Goal: Task Accomplishment & Management: Complete application form

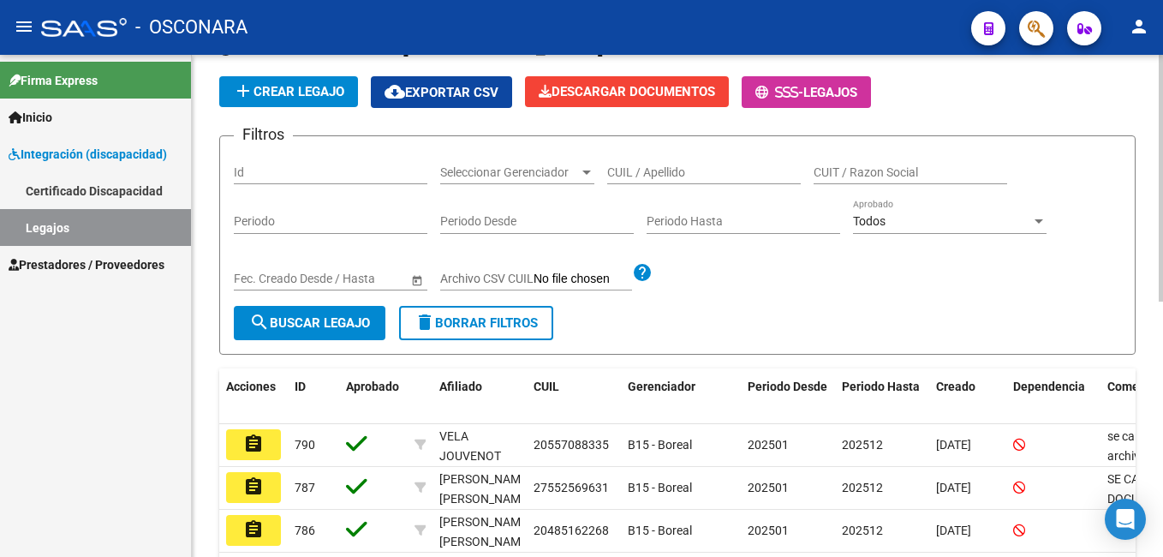
scroll to position [157, 0]
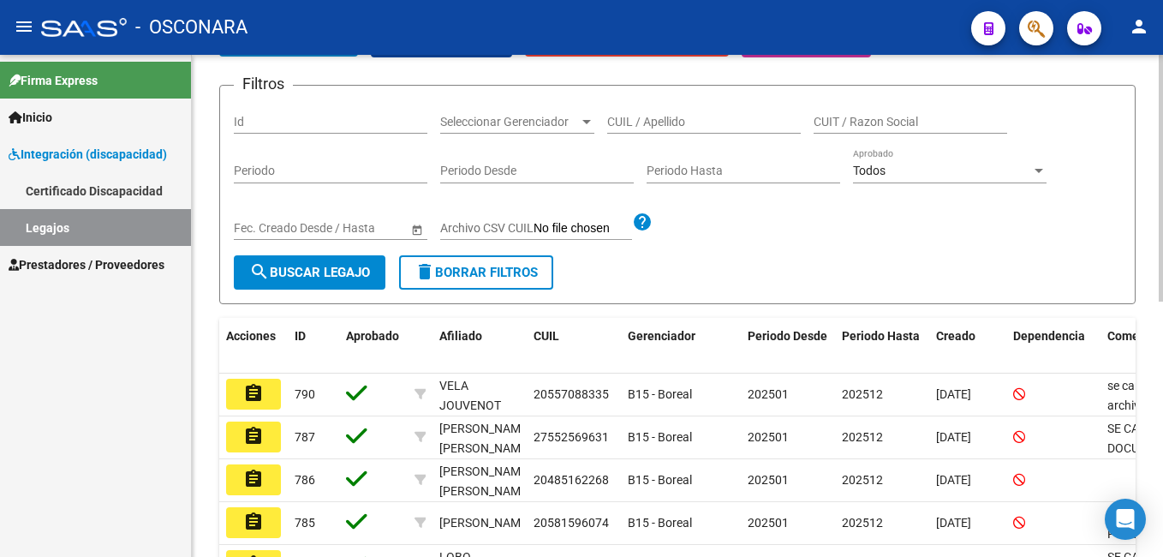
click at [1162, 221] on html "menu - OSCONARA person Firma Express Inicio Instructivos Contacto OS Integració…" at bounding box center [581, 278] width 1163 height 557
click at [361, 110] on div "Id" at bounding box center [331, 116] width 194 height 34
type input "778"
click at [273, 284] on button "search Buscar Legajo" at bounding box center [310, 272] width 152 height 34
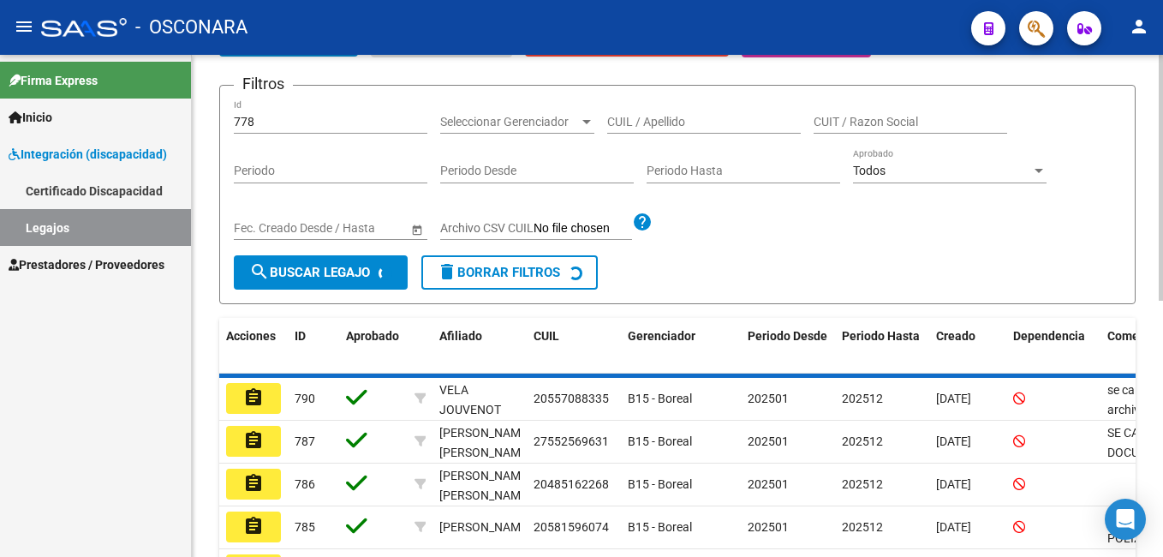
scroll to position [134, 0]
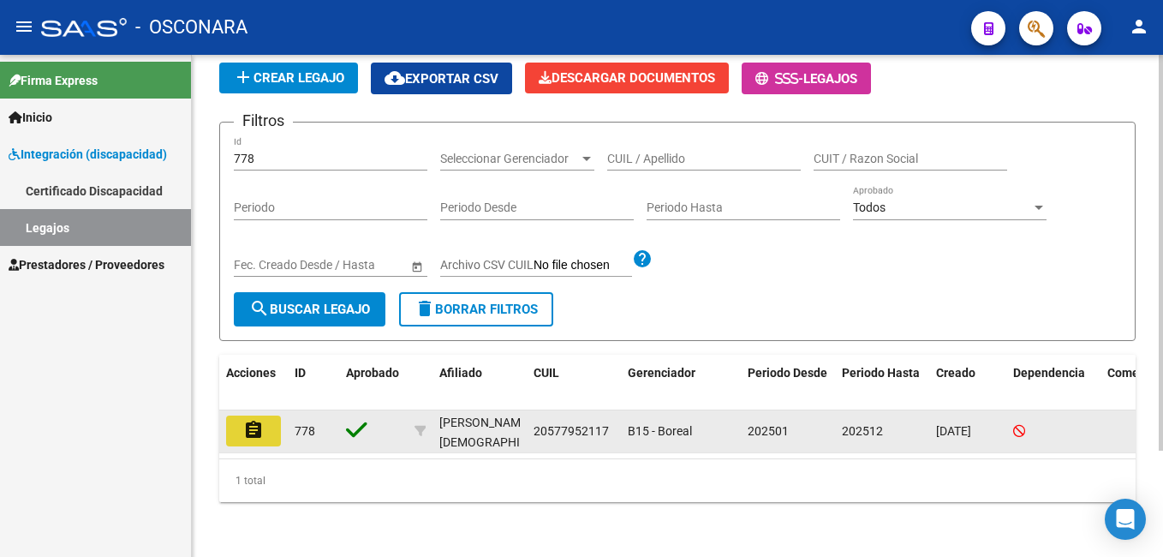
click at [266, 415] on button "assignment" at bounding box center [253, 430] width 55 height 31
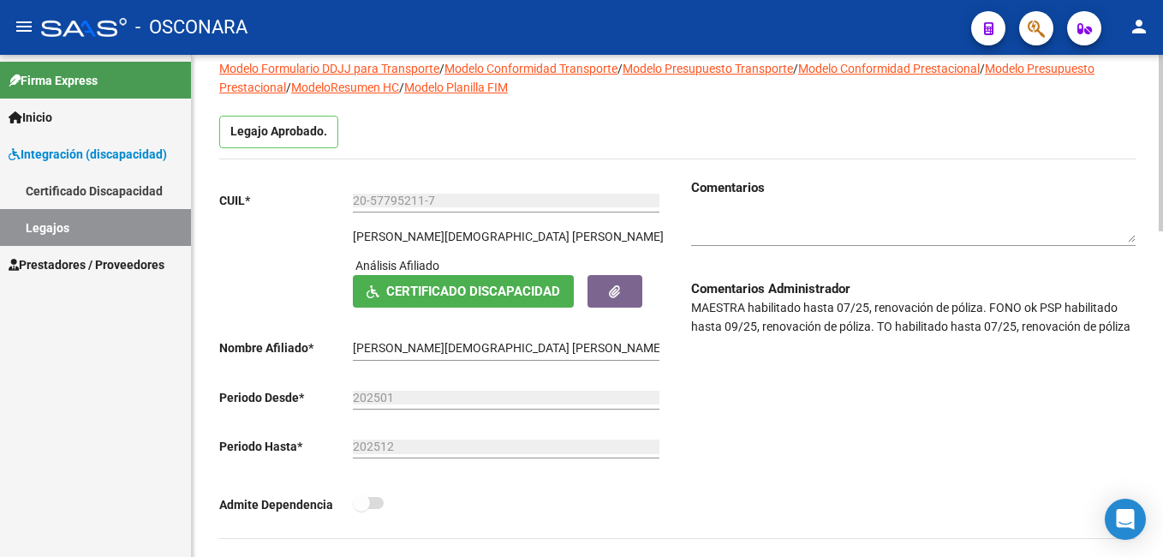
scroll to position [122, 0]
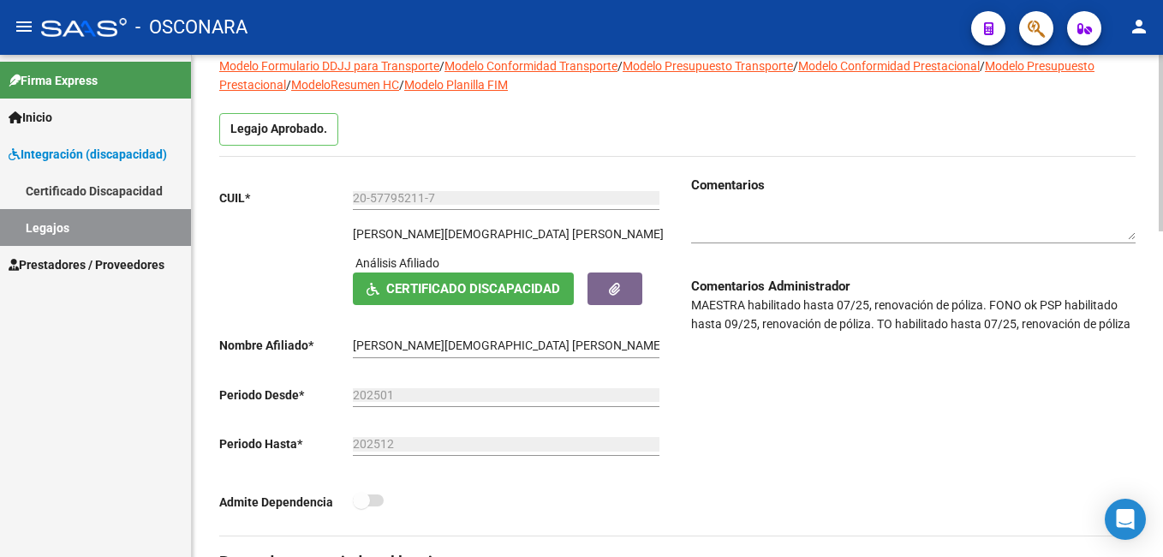
click at [1162, 218] on html "menu - OSCONARA person Firma Express Inicio Instructivos Contacto OS Integració…" at bounding box center [581, 278] width 1163 height 557
drag, startPoint x: 988, startPoint y: 302, endPoint x: 1037, endPoint y: 308, distance: 50.0
click at [1037, 308] on p "MAESTRA habilitado hasta 07/25, renovación de póliza. FONO ok PSP habilitado ha…" at bounding box center [913, 315] width 445 height 38
drag, startPoint x: 691, startPoint y: 298, endPoint x: 870, endPoint y: 301, distance: 179.0
click at [870, 301] on p "MAESTRA habilitado hasta 07/25, renovación de póliza. FONO ok PSP habilitado ha…" at bounding box center [913, 315] width 445 height 38
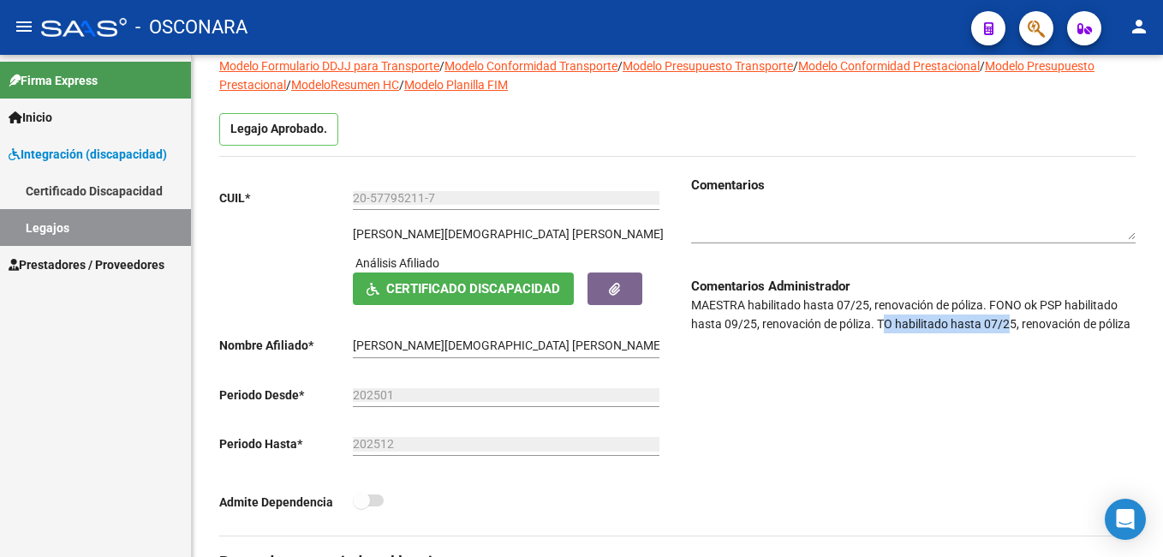
drag, startPoint x: 870, startPoint y: 301, endPoint x: 1009, endPoint y: 336, distance: 143.1
click at [1009, 336] on div "Comentarios Comentarios Administrador MAESTRA habilitado hasta 07/25, renovació…" at bounding box center [907, 356] width 458 height 360
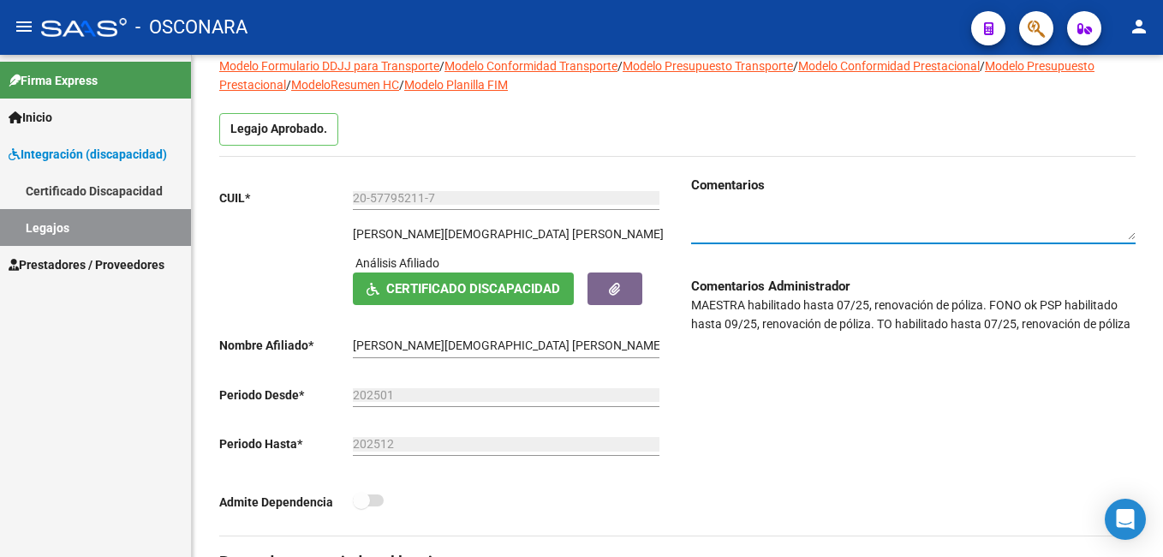
click at [863, 240] on textarea at bounding box center [913, 224] width 445 height 33
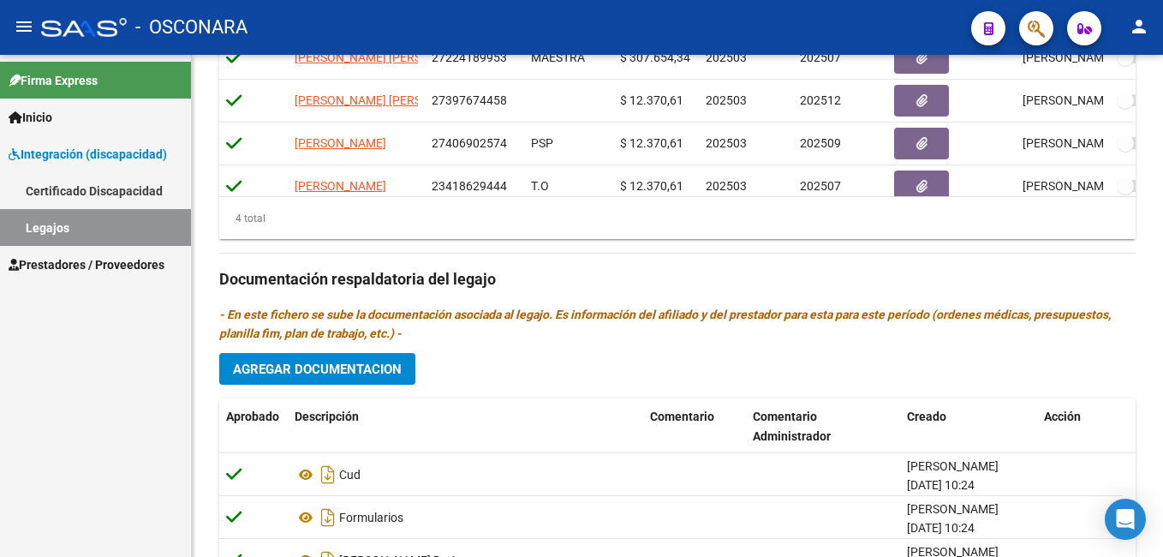
scroll to position [927, 0]
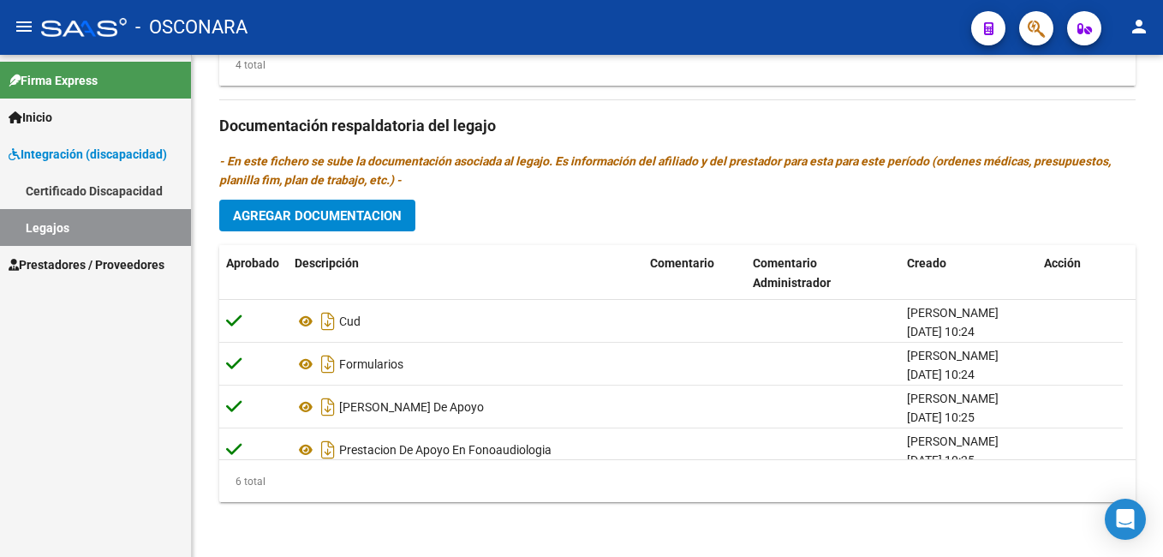
click at [1162, 484] on html "menu - OSCONARA person Firma Express Inicio Instructivos Contacto OS Integració…" at bounding box center [581, 278] width 1163 height 557
type textarea "SE CARGA POLIZA DE SEGURO DE TO 09/09/2025-BOREAL"
click at [360, 209] on span "Agregar Documentacion" at bounding box center [317, 215] width 169 height 15
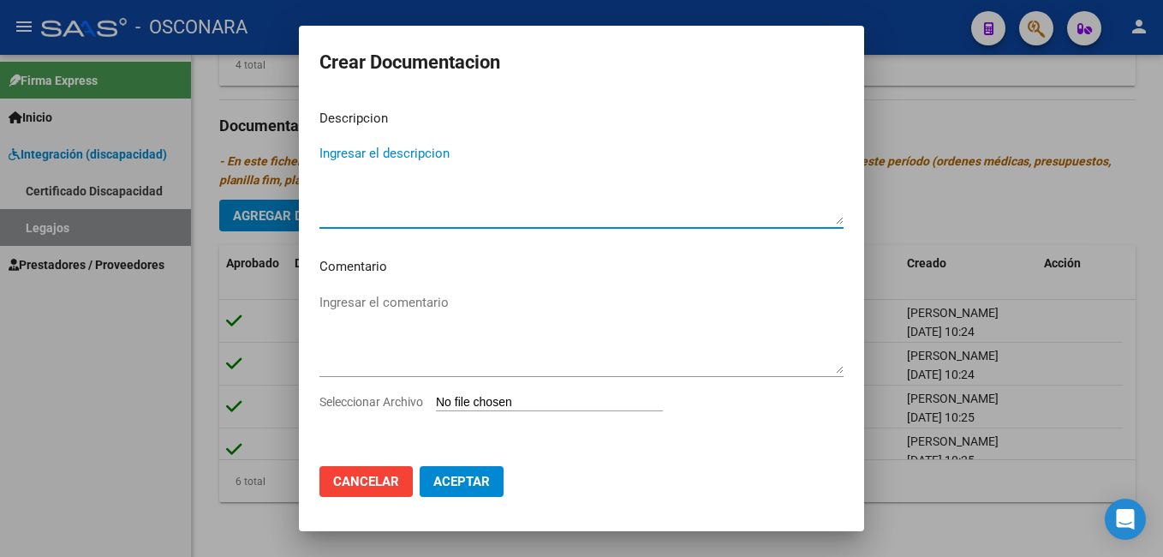
paste textarea "P"
type textarea "POLIZA T.O SANDOVAL"
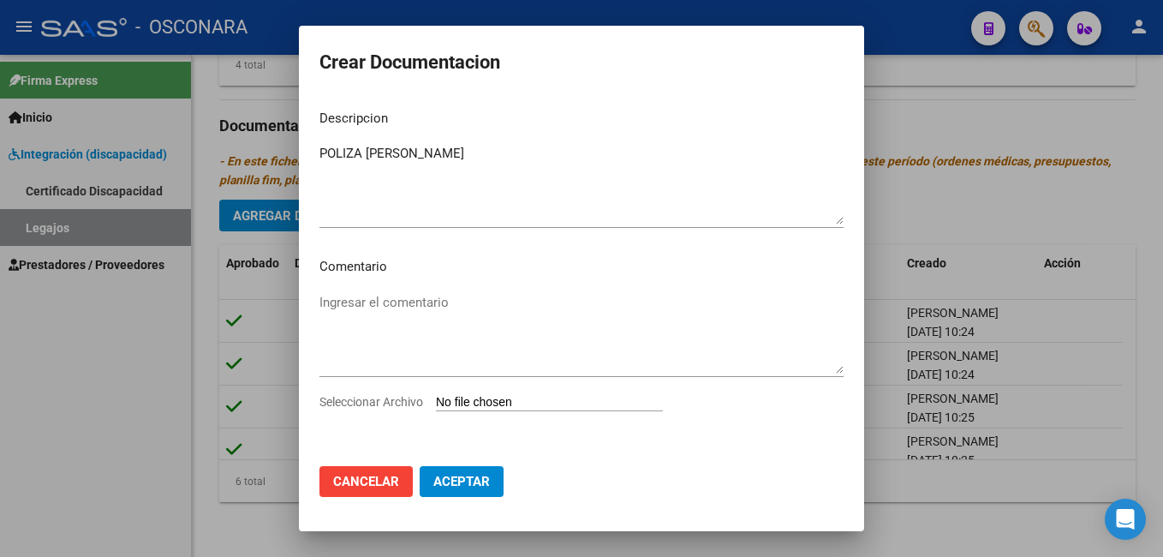
click at [529, 403] on input "Seleccionar Archivo" at bounding box center [549, 403] width 227 height 16
type input "C:\fakepath\SANDOVAL VALENTINA (1)_removed.pdf"
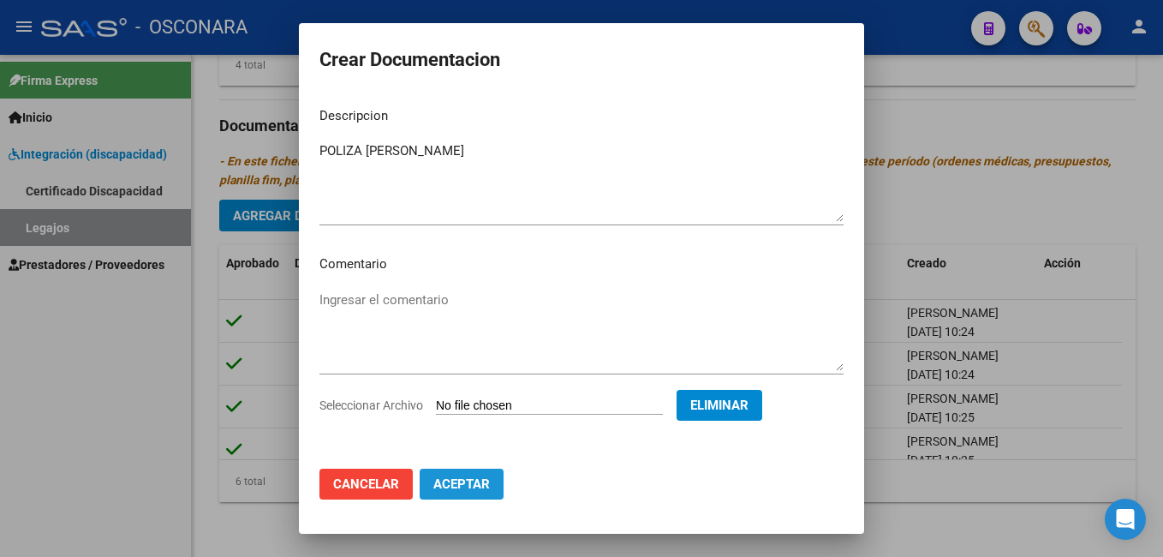
click at [462, 481] on span "Aceptar" at bounding box center [461, 483] width 57 height 15
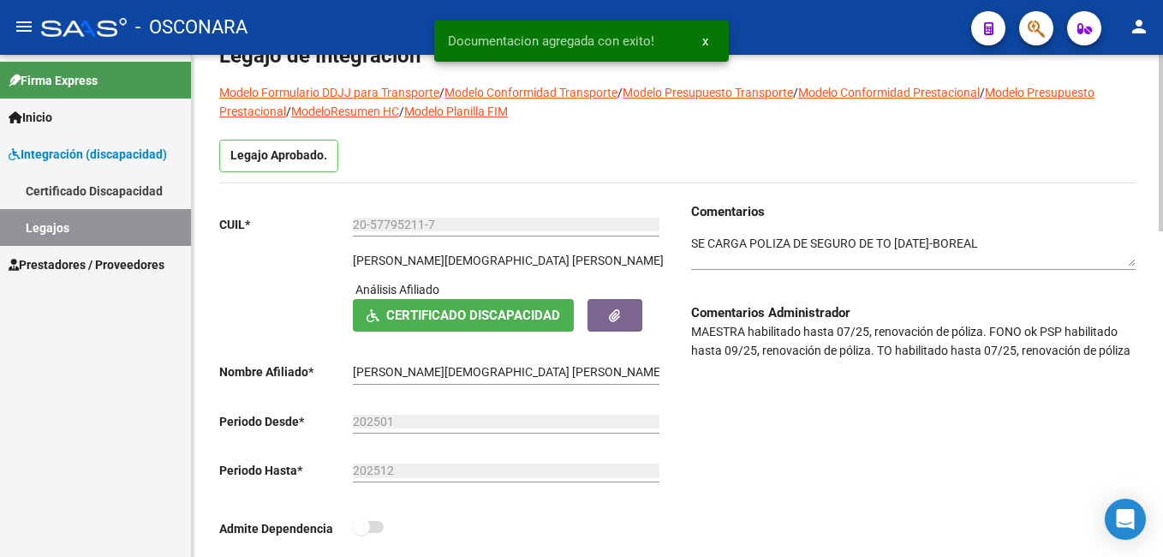
click at [1160, 111] on div at bounding box center [1161, 176] width 4 height 176
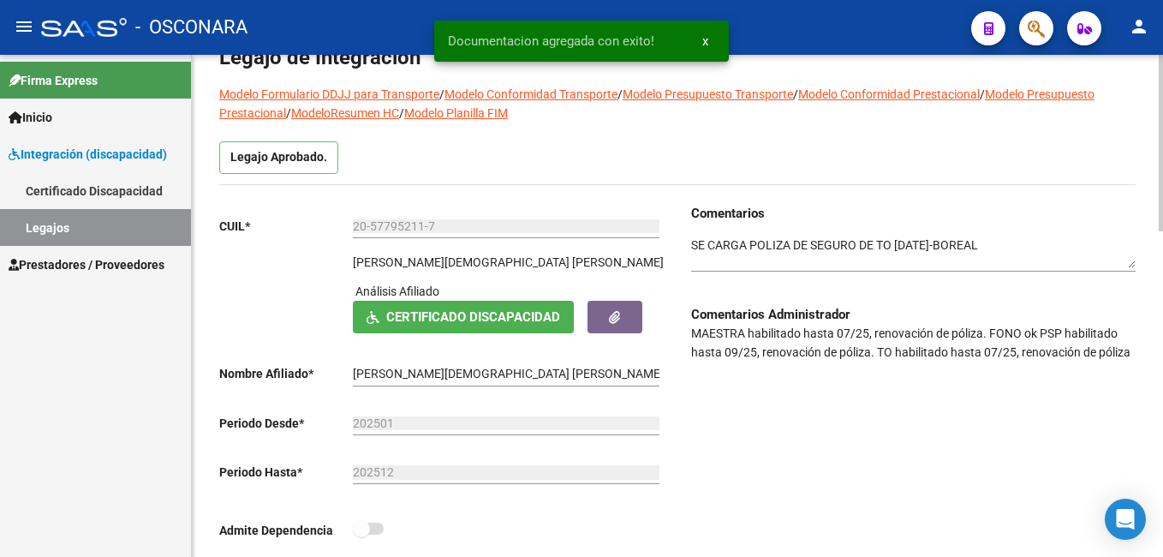
scroll to position [0, 0]
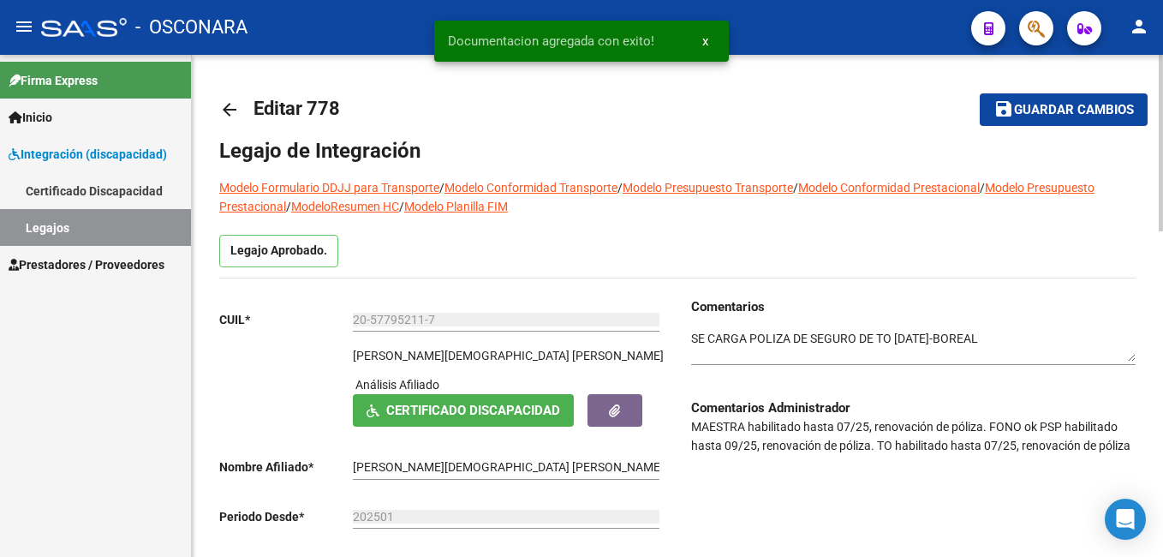
click at [1162, 6] on html "menu - OSCONARA person Firma Express Inicio Instructivos Contacto OS Integració…" at bounding box center [581, 278] width 1163 height 557
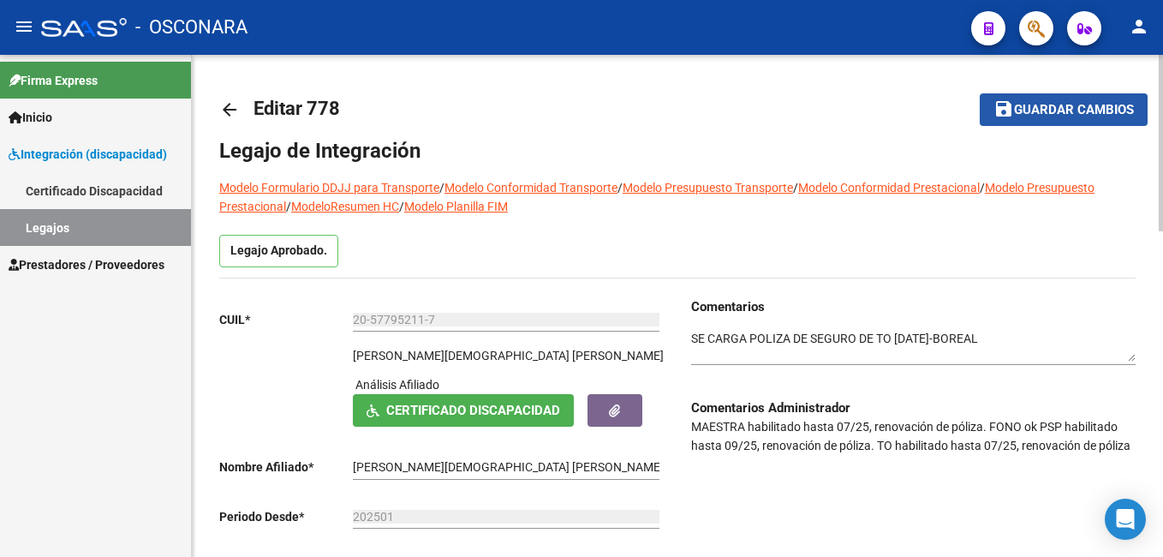
click at [1067, 105] on span "Guardar cambios" at bounding box center [1074, 110] width 120 height 15
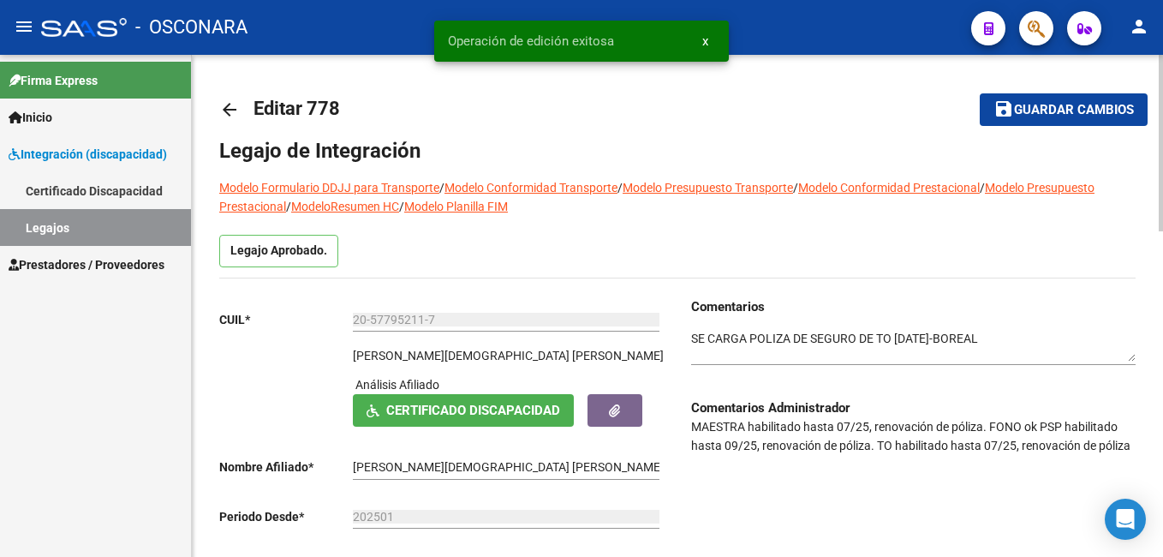
click at [1067, 105] on span "Guardar cambios" at bounding box center [1074, 110] width 120 height 15
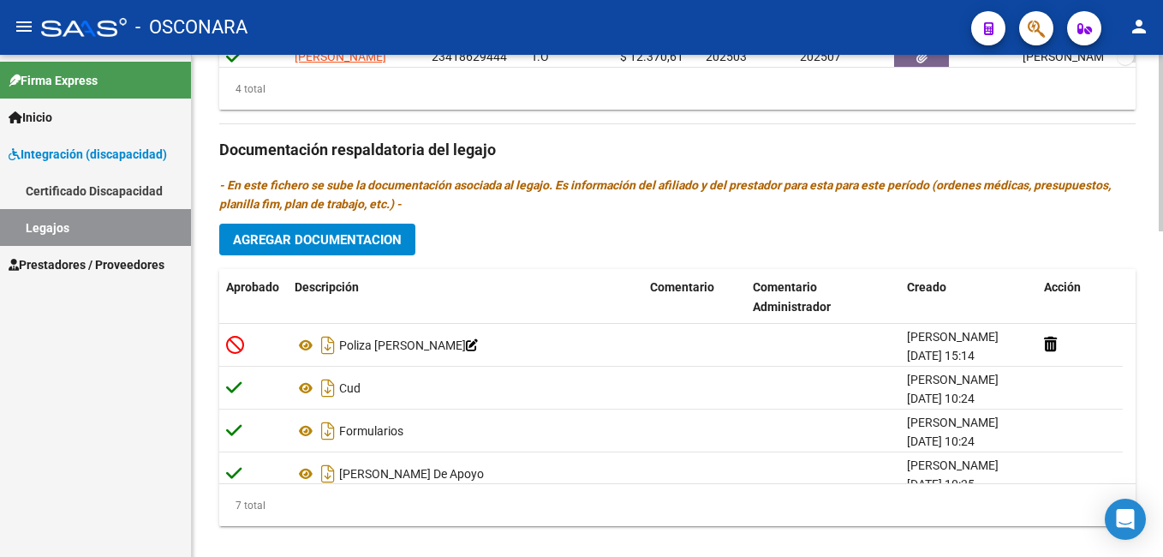
scroll to position [927, 0]
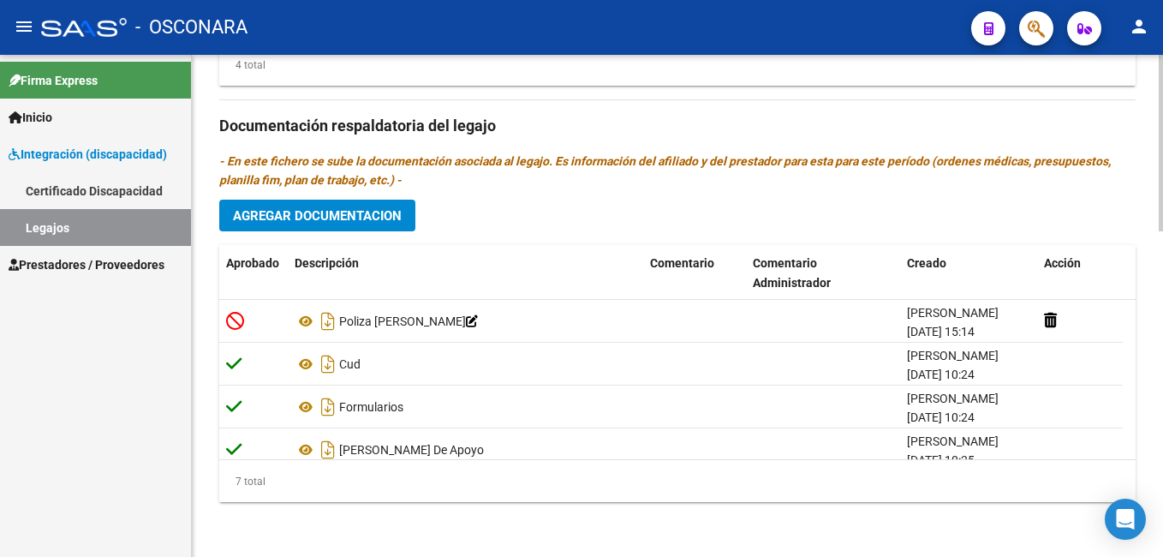
click at [1162, 506] on html "menu - OSCONARA person Firma Express Inicio Instructivos Contacto OS Integració…" at bounding box center [581, 278] width 1163 height 557
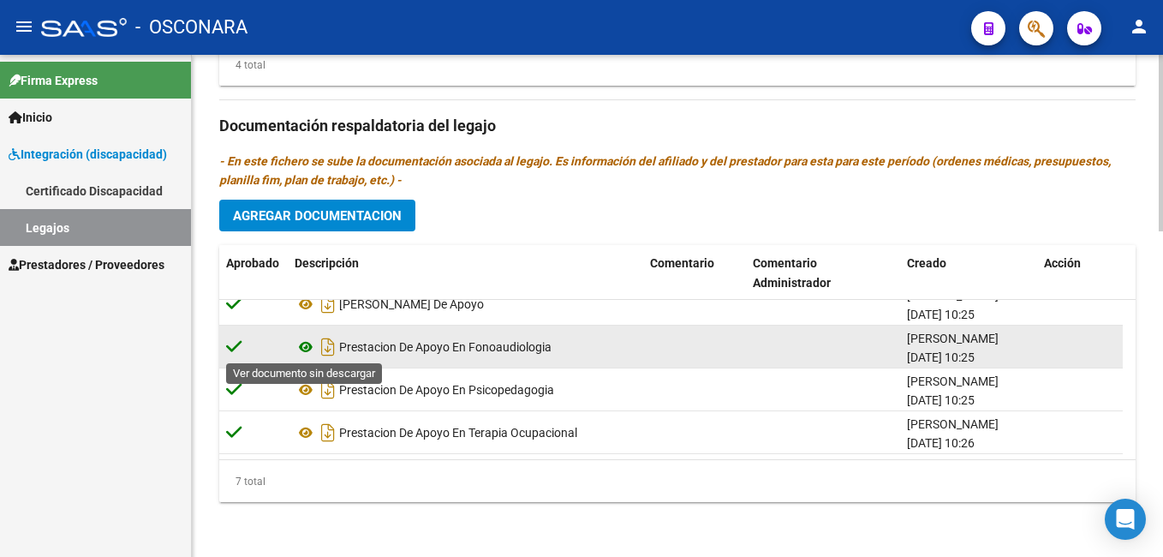
click at [307, 341] on icon at bounding box center [306, 347] width 22 height 21
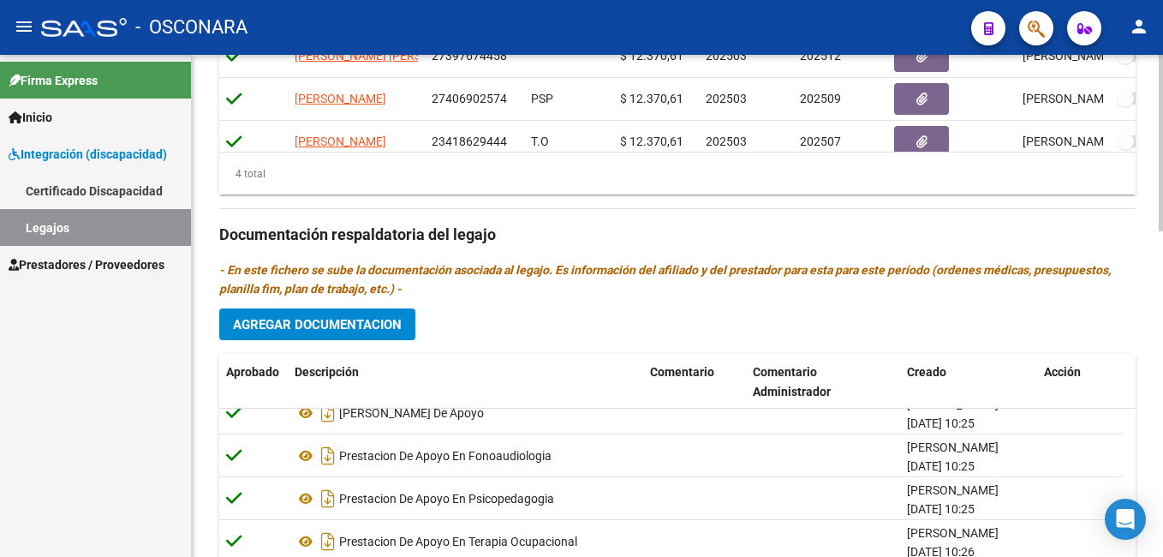
scroll to position [927, 0]
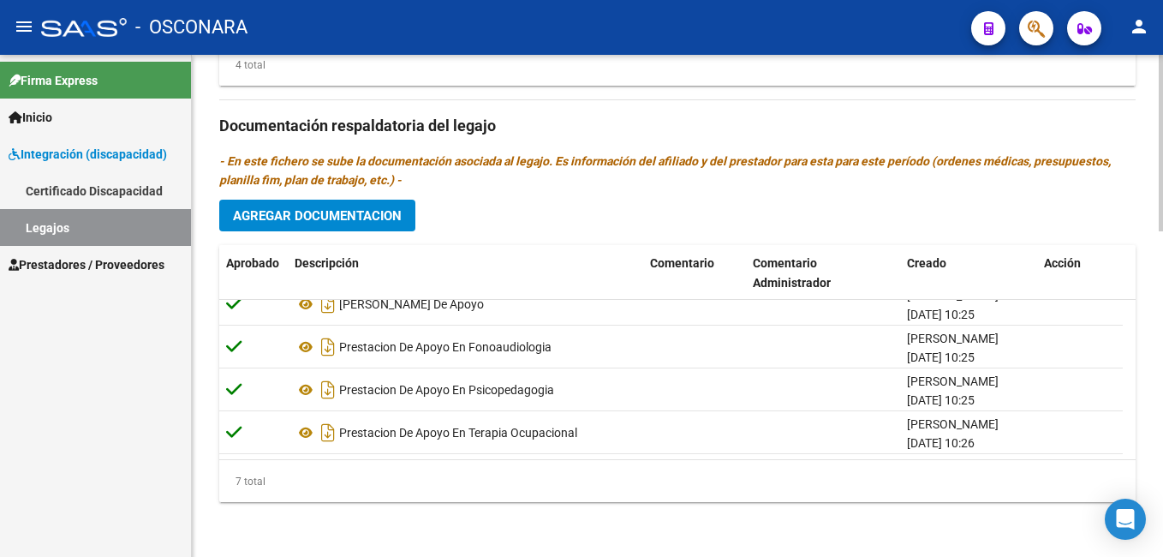
click at [1161, 469] on div at bounding box center [1161, 468] width 4 height 176
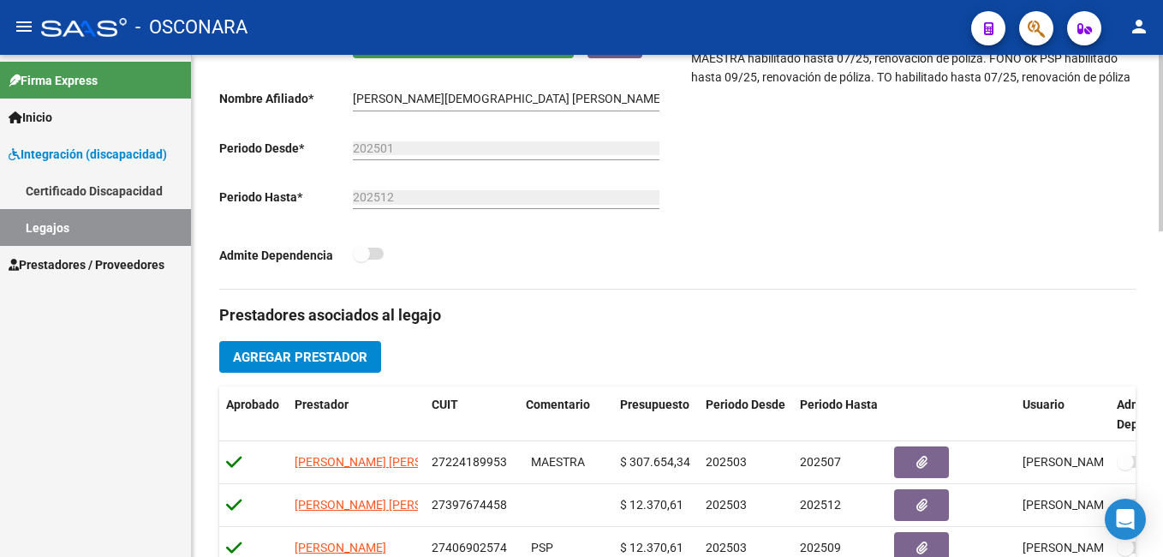
scroll to position [0, 0]
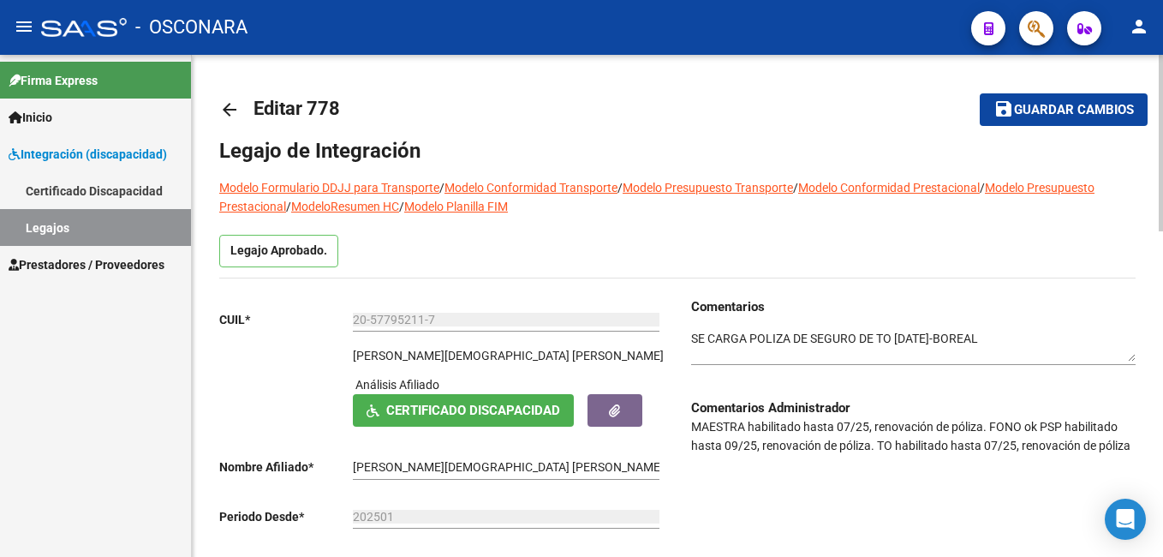
click at [1150, 8] on div "menu - OSCONARA person Firma Express Inicio Instructivos Contacto OS Integració…" at bounding box center [581, 278] width 1163 height 557
click at [1082, 100] on button "save Guardar cambios" at bounding box center [1064, 109] width 168 height 32
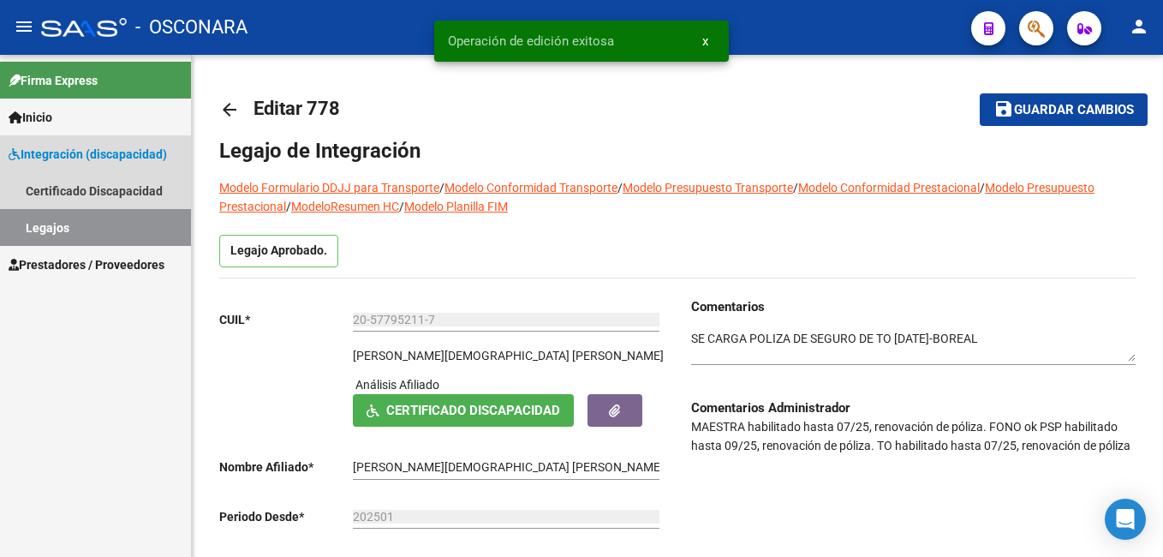
click at [80, 236] on link "Legajos" at bounding box center [95, 227] width 191 height 37
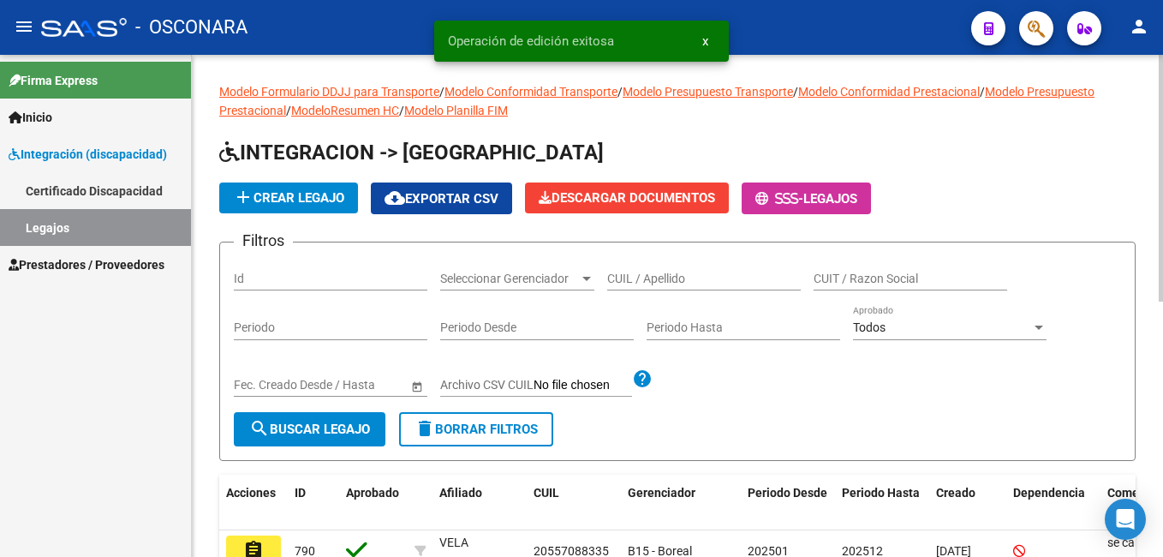
click at [273, 289] on div "Id" at bounding box center [331, 273] width 194 height 34
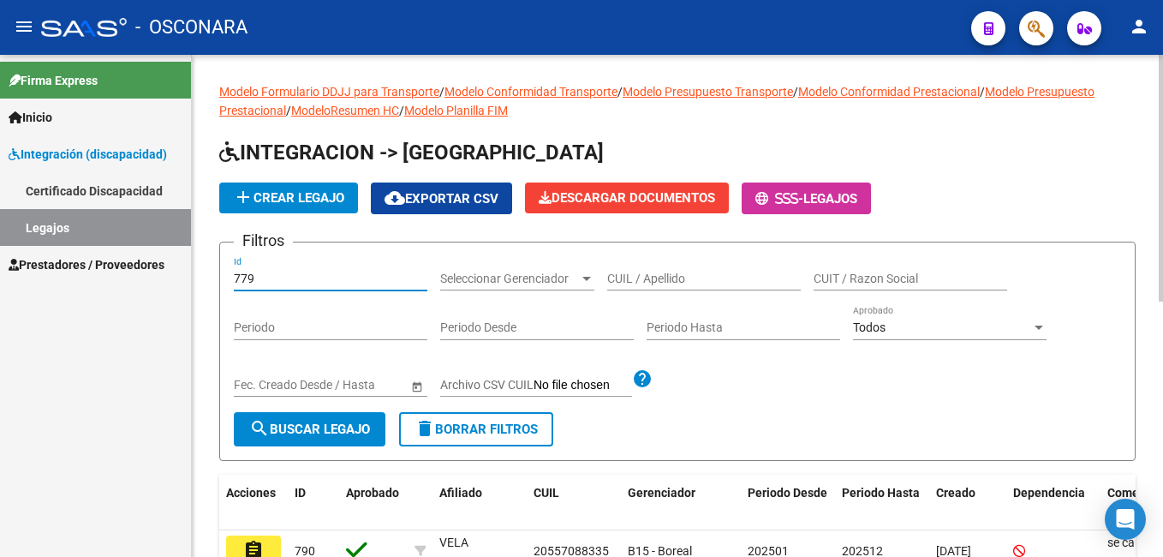
type input "779"
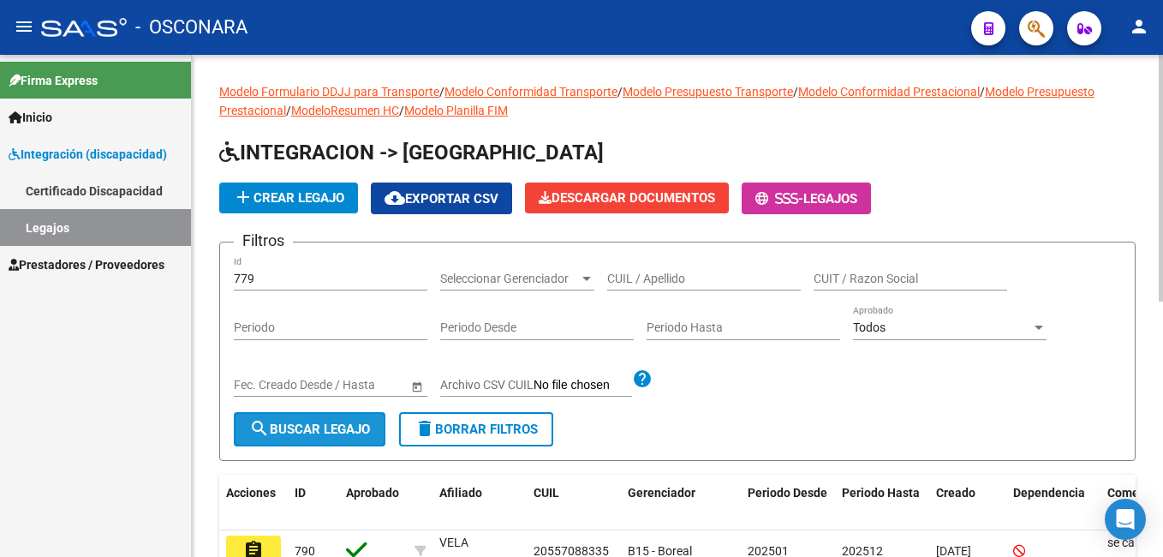
click at [325, 428] on span "search Buscar Legajo" at bounding box center [309, 428] width 121 height 15
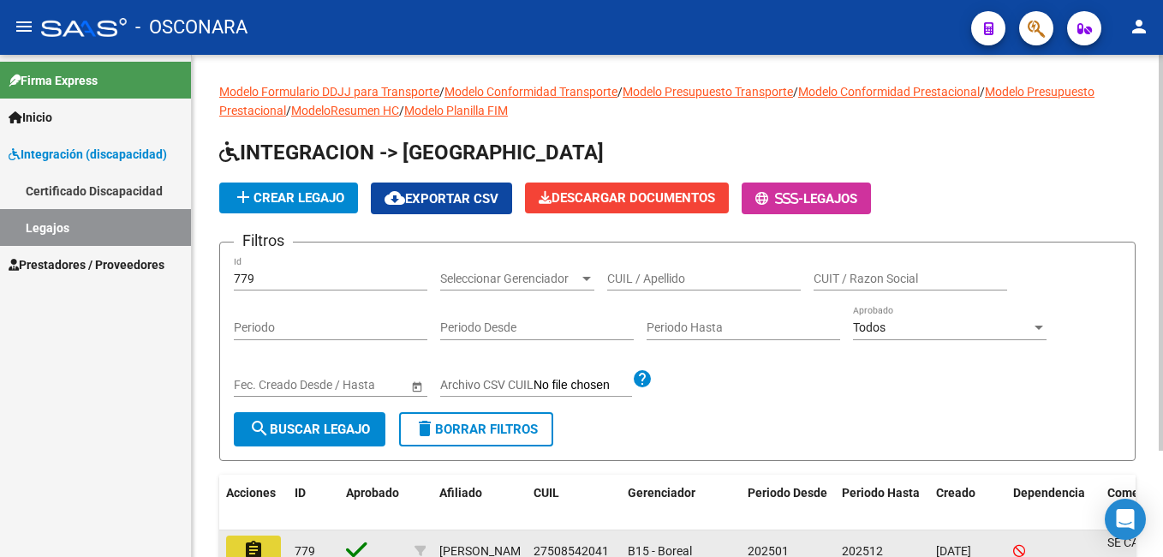
click at [256, 550] on mat-icon "assignment" at bounding box center [253, 550] width 21 height 21
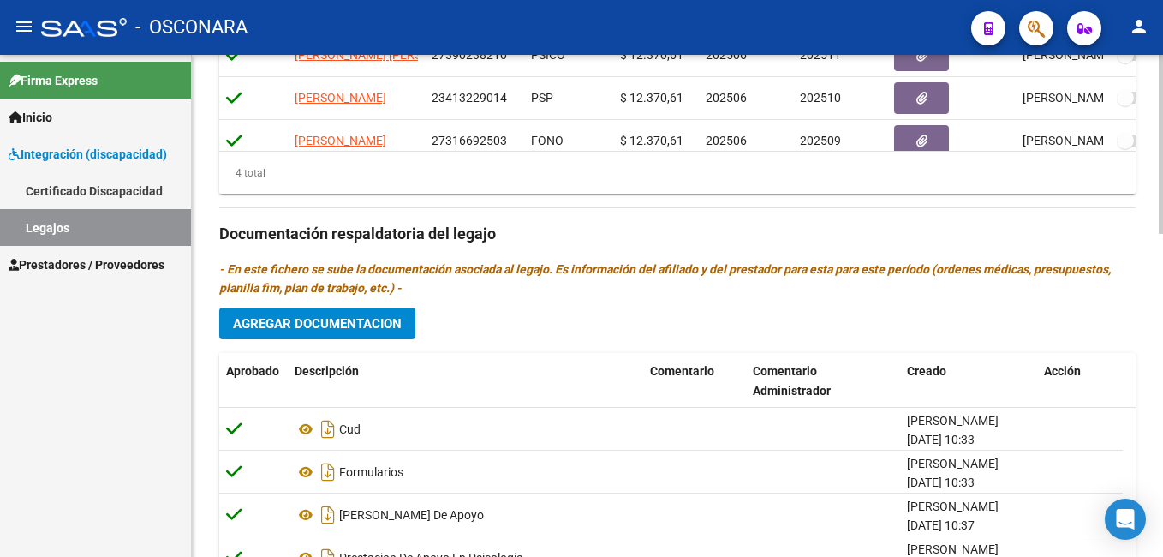
scroll to position [908, 0]
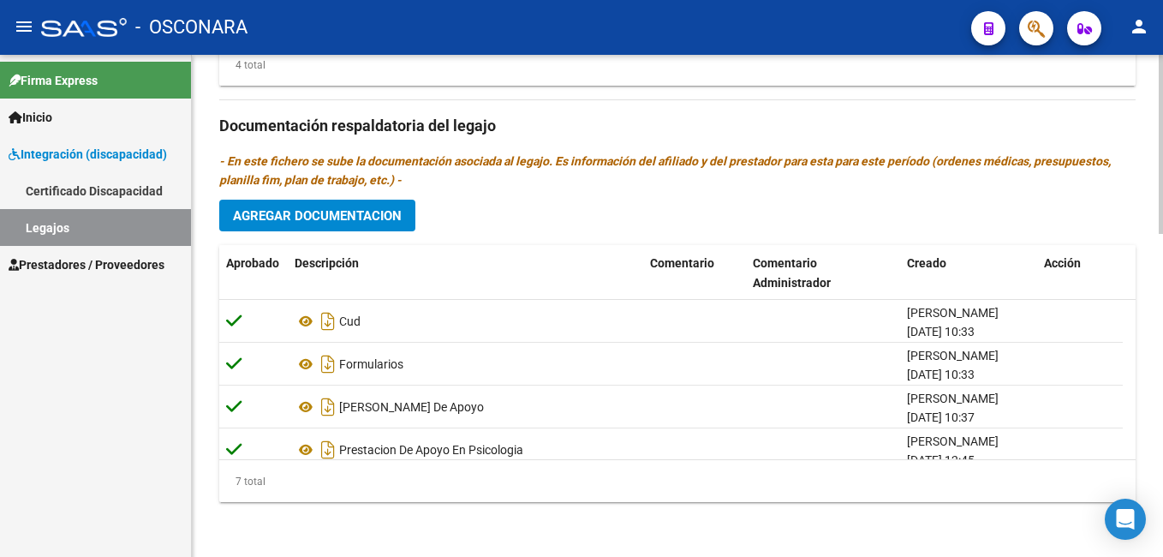
click at [1162, 495] on html "menu - OSCONARA person Firma Express Inicio Instructivos Contacto OS Integració…" at bounding box center [581, 278] width 1163 height 557
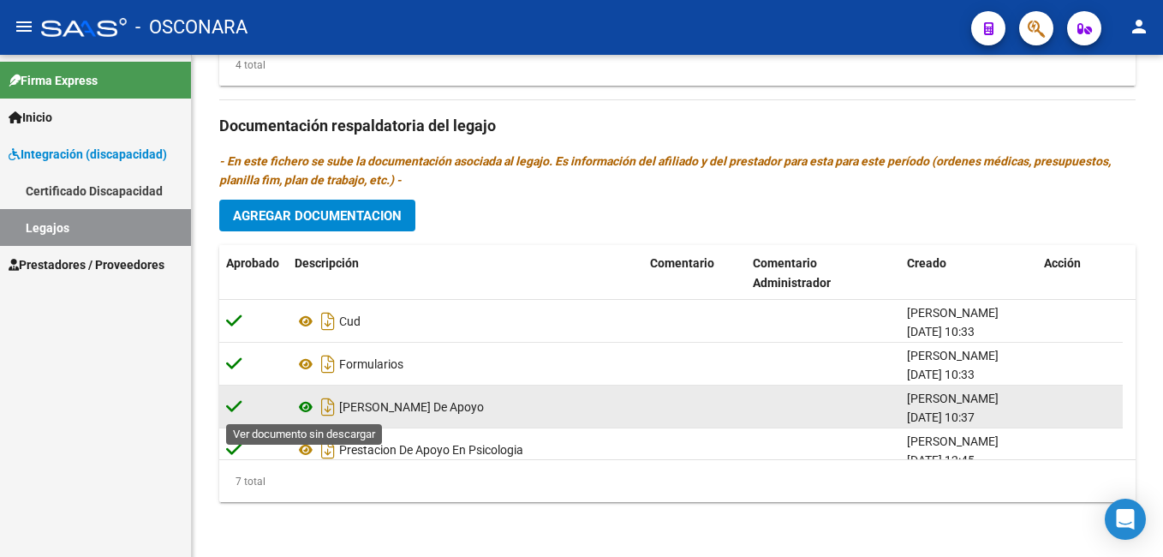
click at [308, 404] on icon at bounding box center [306, 407] width 22 height 21
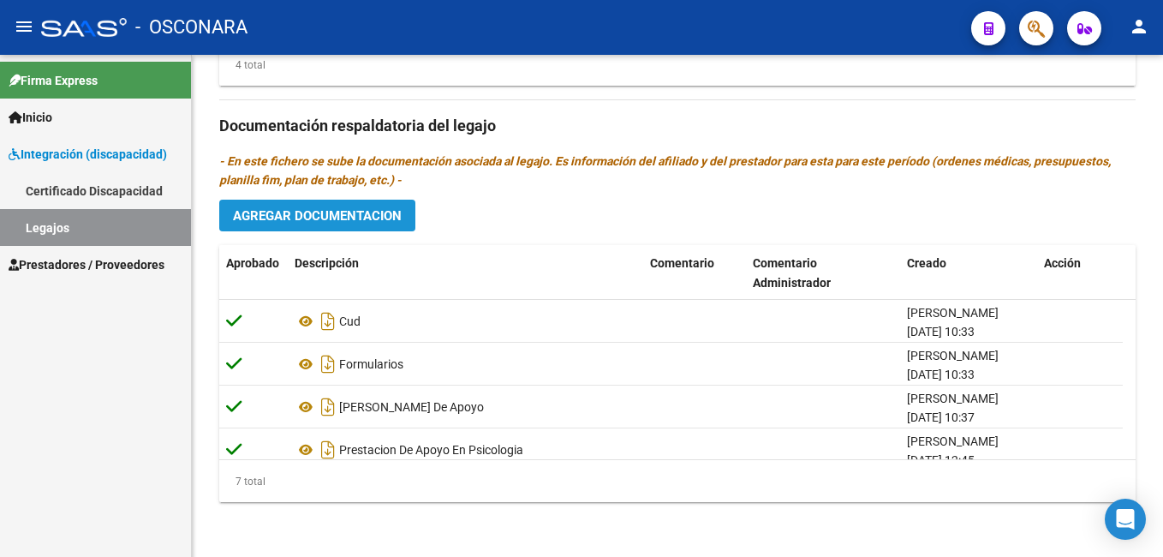
click at [273, 204] on button "Agregar Documentacion" at bounding box center [317, 216] width 196 height 32
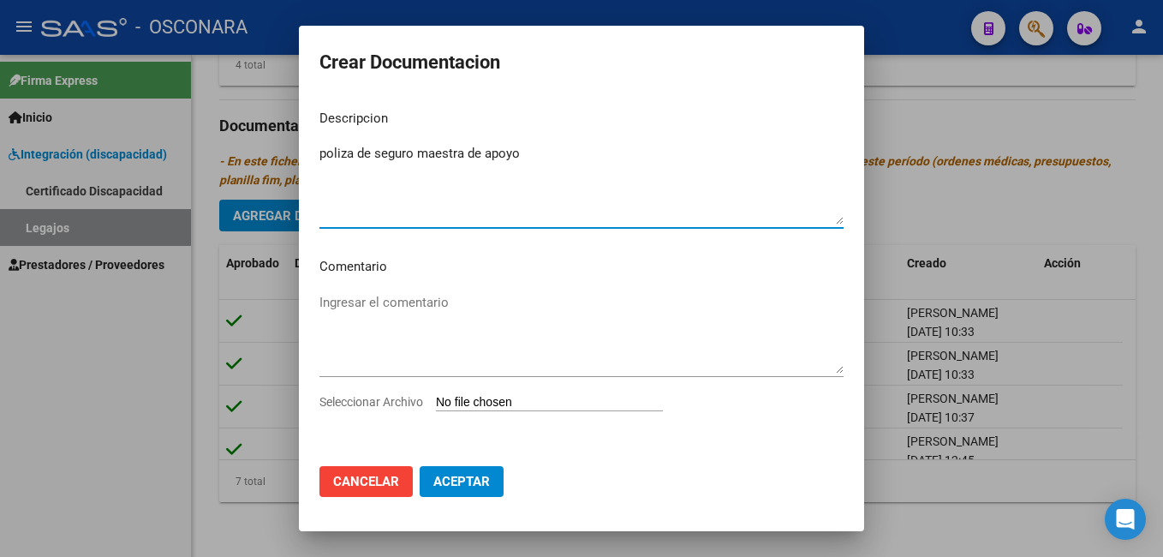
type textarea "poliza de seguro maestra de apoyo"
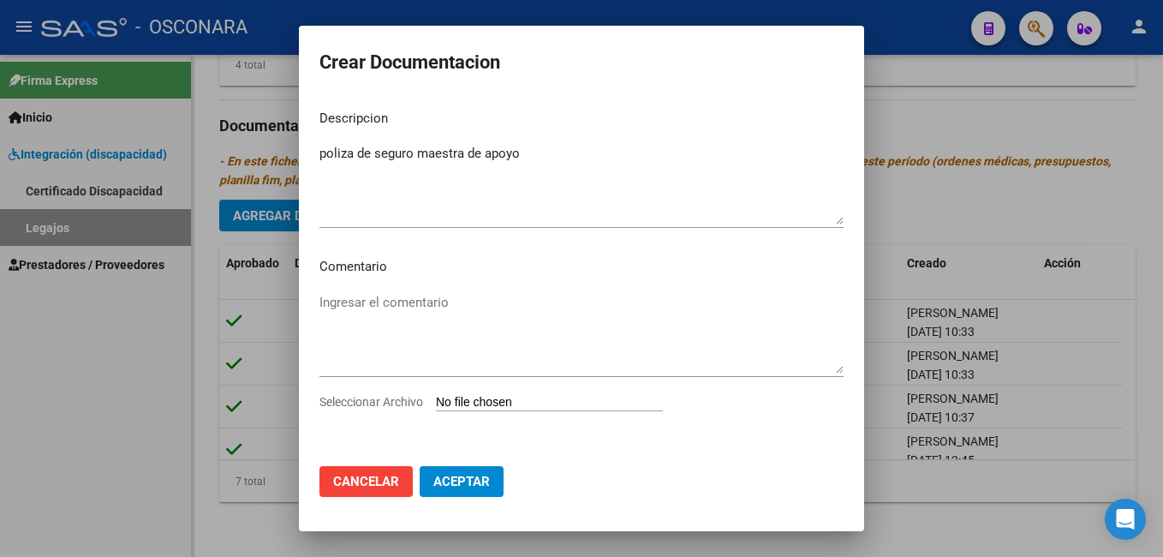
click at [472, 413] on div "Seleccionar Archivo" at bounding box center [582, 408] width 524 height 33
click at [463, 406] on input "Seleccionar Archivo" at bounding box center [549, 403] width 227 height 16
type input "C:\fakepath\poliza vigente canete.pdf"
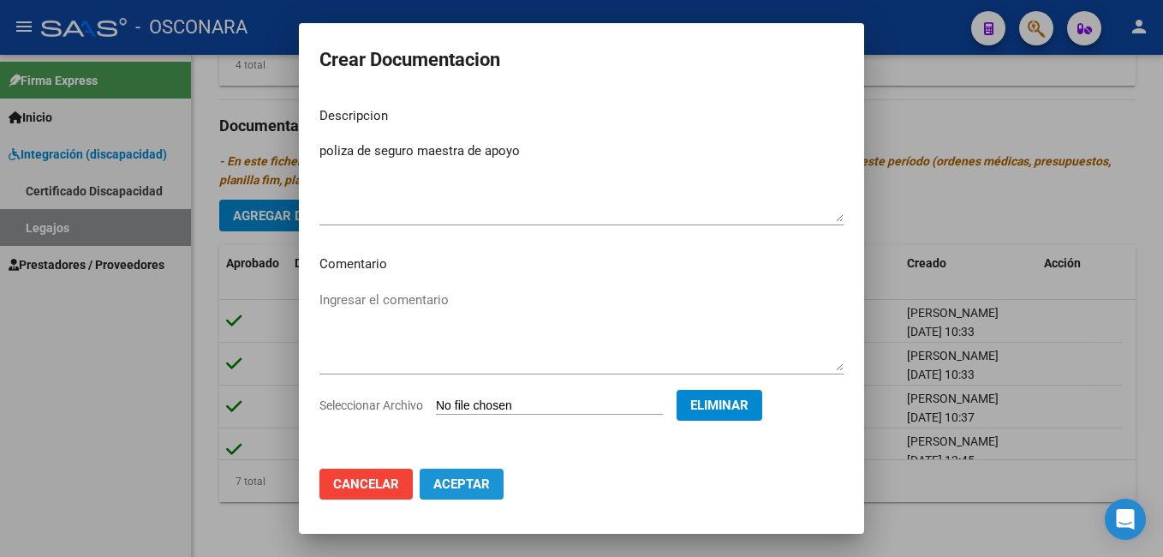
click at [470, 492] on span "Aceptar" at bounding box center [461, 483] width 57 height 15
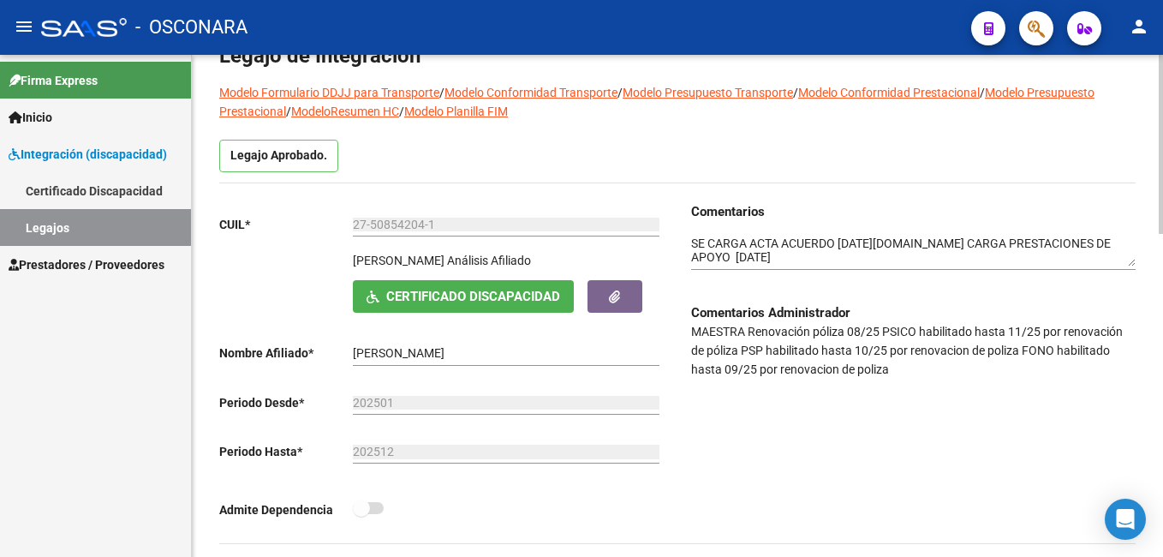
scroll to position [0, 0]
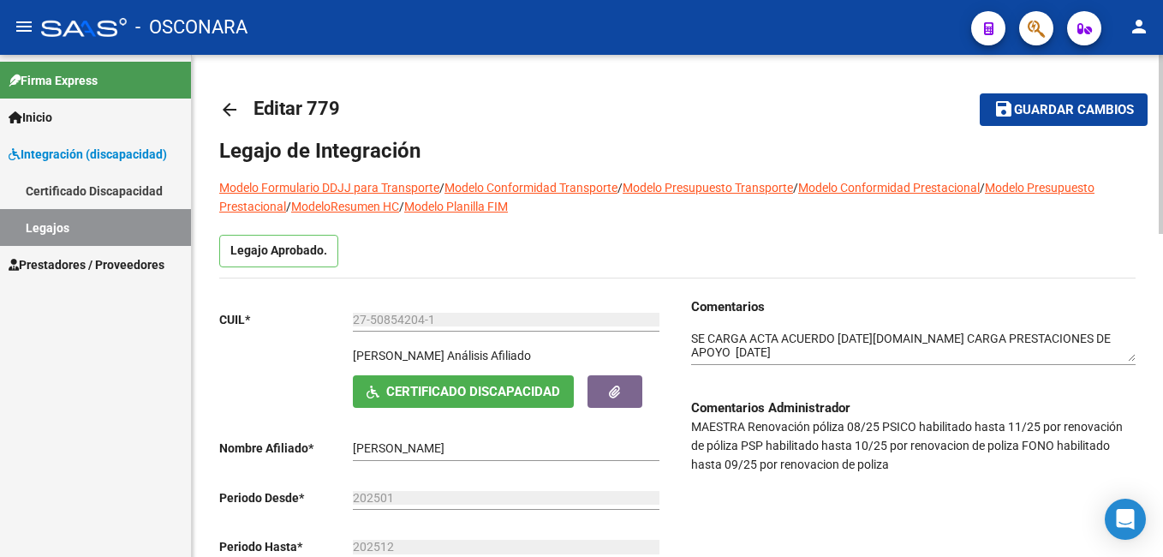
click at [1160, 38] on div "menu - OSCONARA person Firma Express Inicio Instructivos Contacto OS Integració…" at bounding box center [581, 278] width 1163 height 557
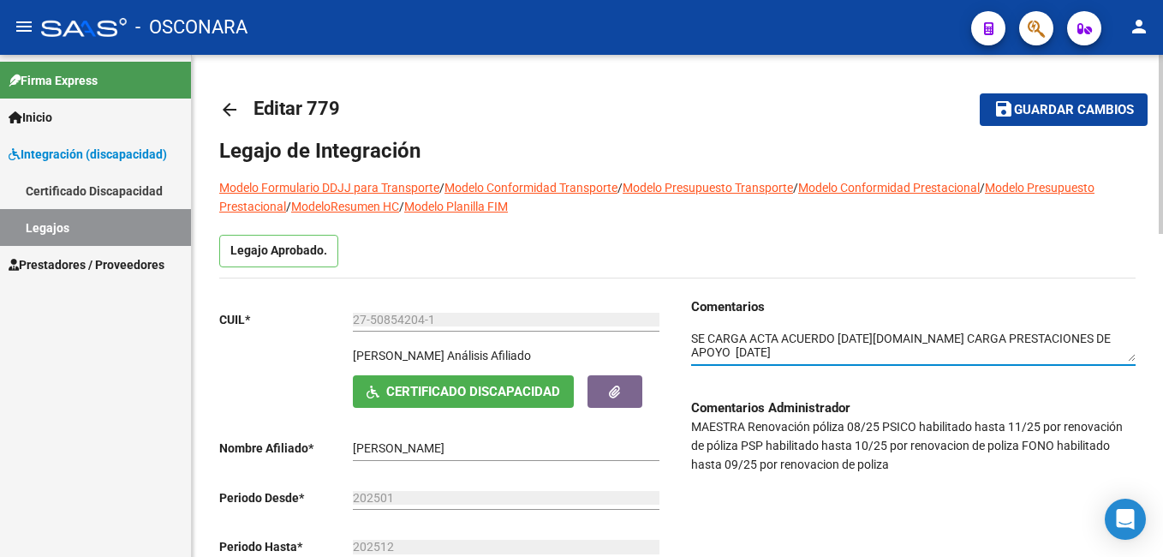
click at [691, 341] on textarea at bounding box center [913, 346] width 445 height 33
type textarea "se carga poliza de seguro de maestra 09/09/2025-boreal SE CARGA ACTA ACUERDO 04…"
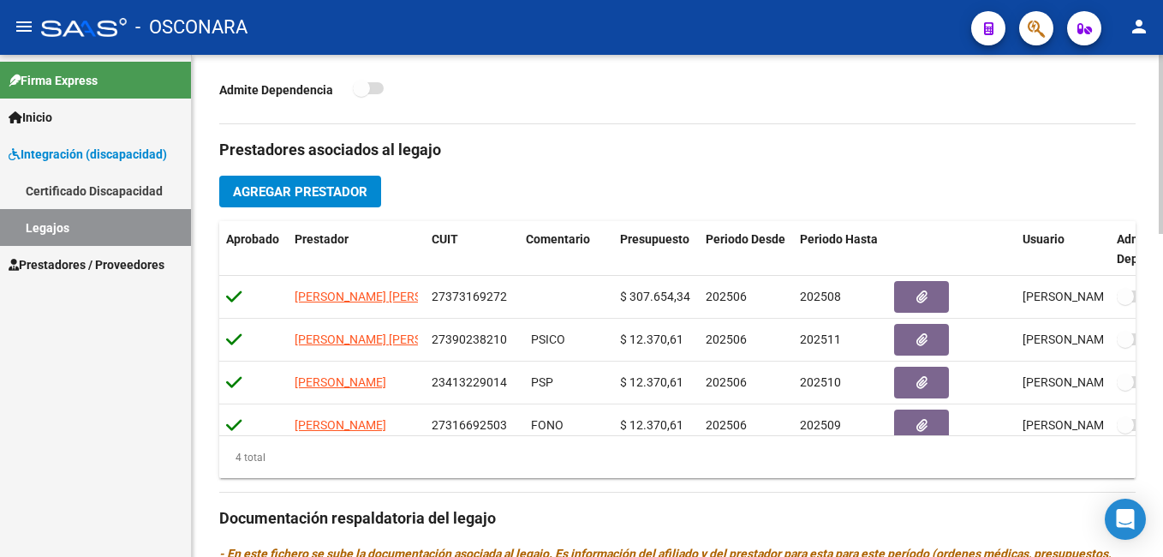
scroll to position [520, 0]
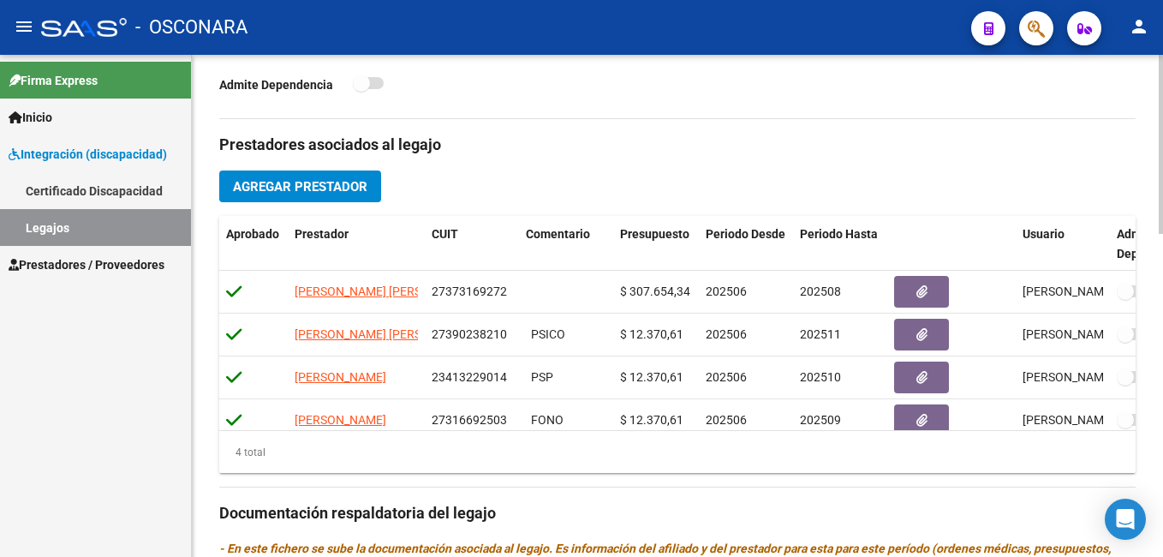
click at [1162, 364] on html "menu - OSCONARA person Firma Express Inicio Instructivos Contacto OS Integració…" at bounding box center [581, 278] width 1163 height 557
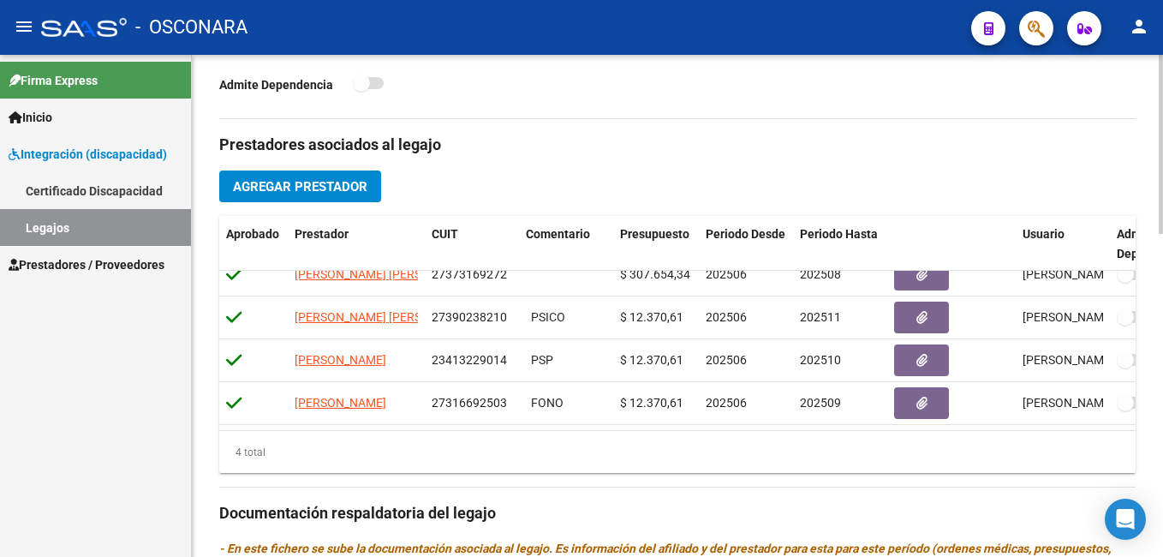
scroll to position [908, 0]
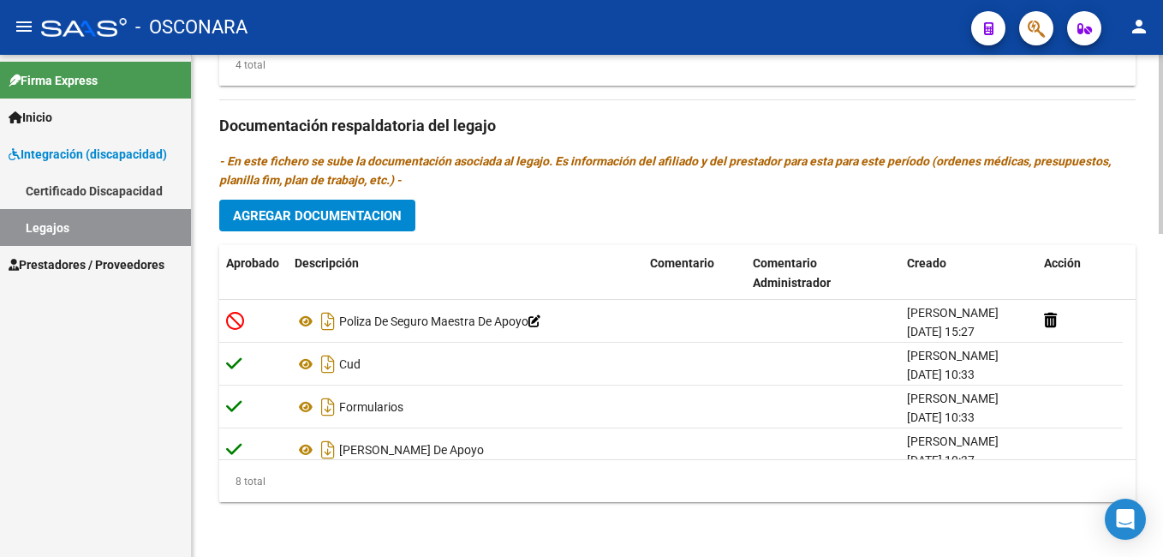
click at [1162, 523] on html "menu - OSCONARA person Firma Express Inicio Instructivos Contacto OS Integració…" at bounding box center [581, 278] width 1163 height 557
click at [351, 201] on button "Agregar Documentacion" at bounding box center [317, 216] width 196 height 32
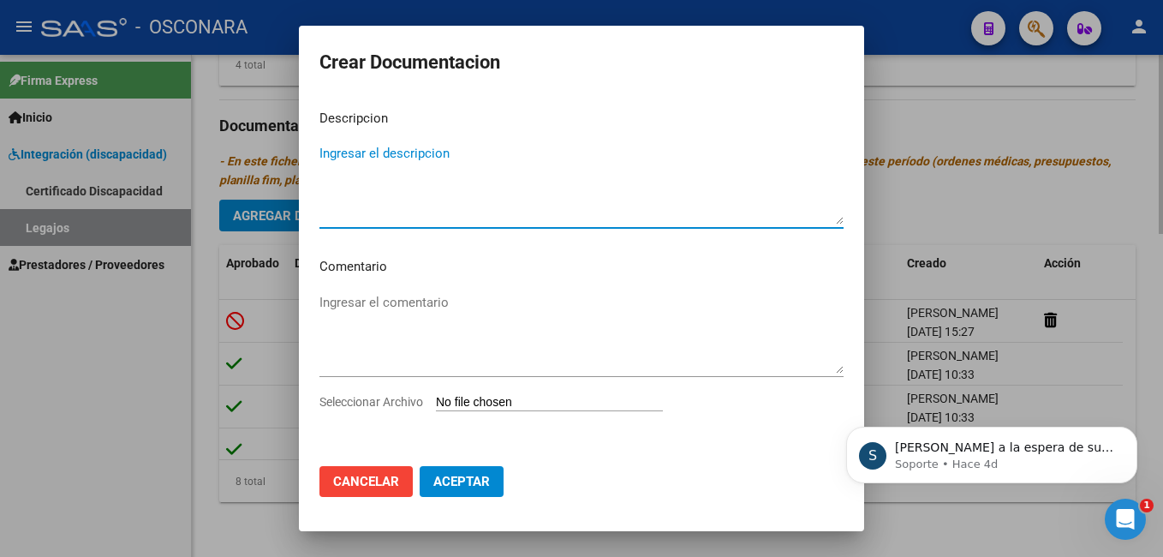
scroll to position [0, 0]
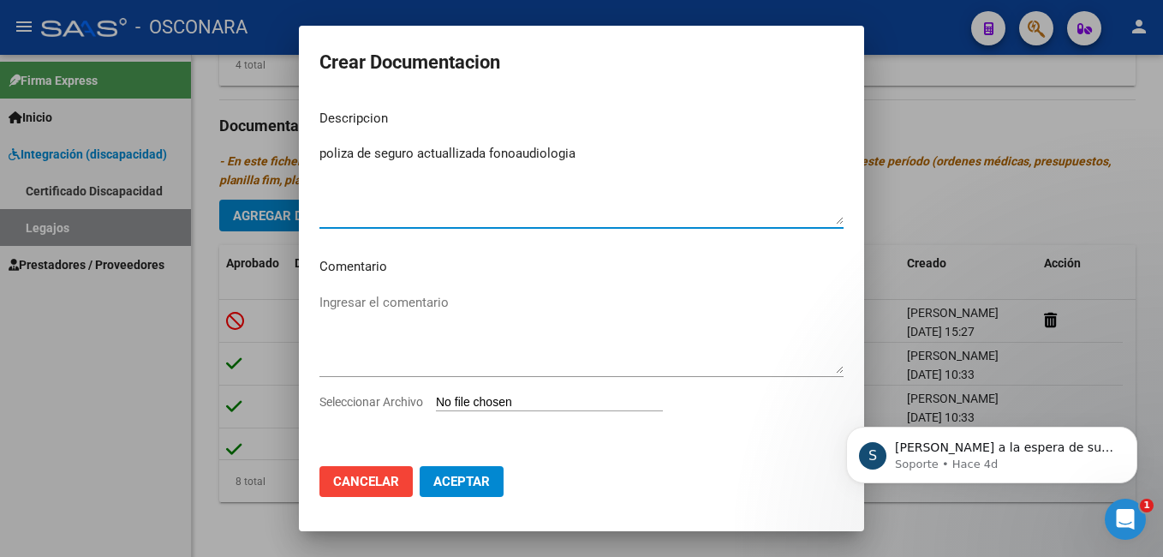
type textarea "poliza de seguro actuallizada fonoaudiologia"
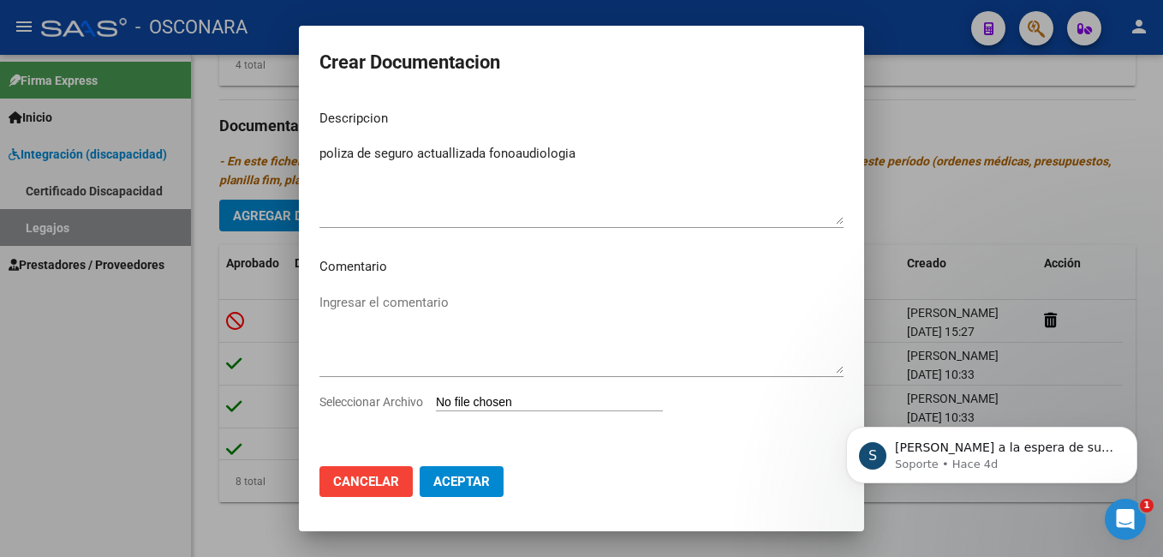
click at [479, 396] on input "Seleccionar Archivo" at bounding box center [549, 403] width 227 height 16
type input "C:\fakepath\certificado seguro de mala praxis vto 08-09-2026-VELASQUEZ.pdf"
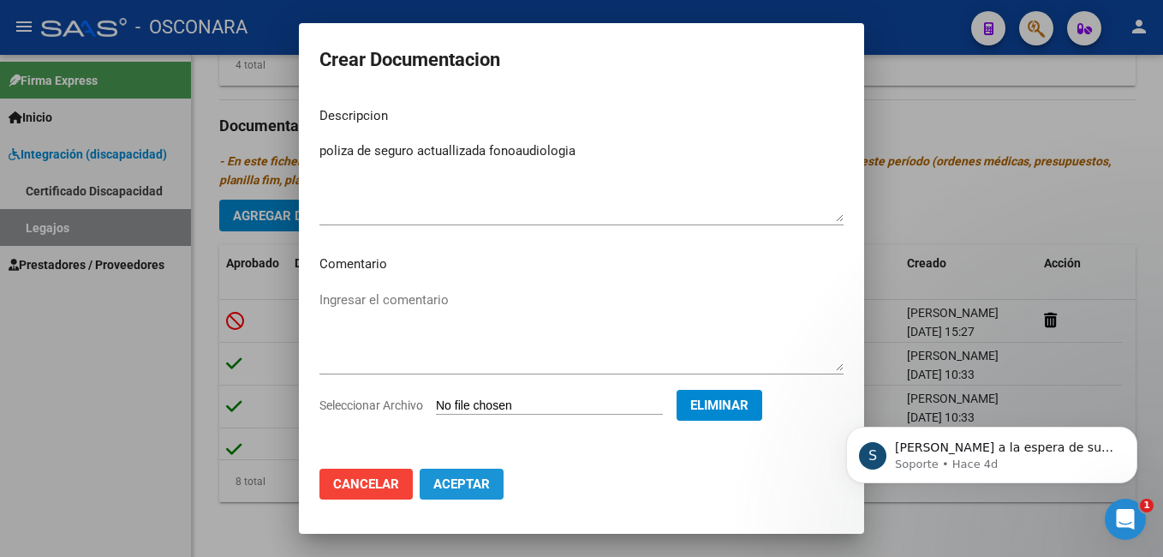
click at [457, 493] on button "Aceptar" at bounding box center [462, 484] width 84 height 31
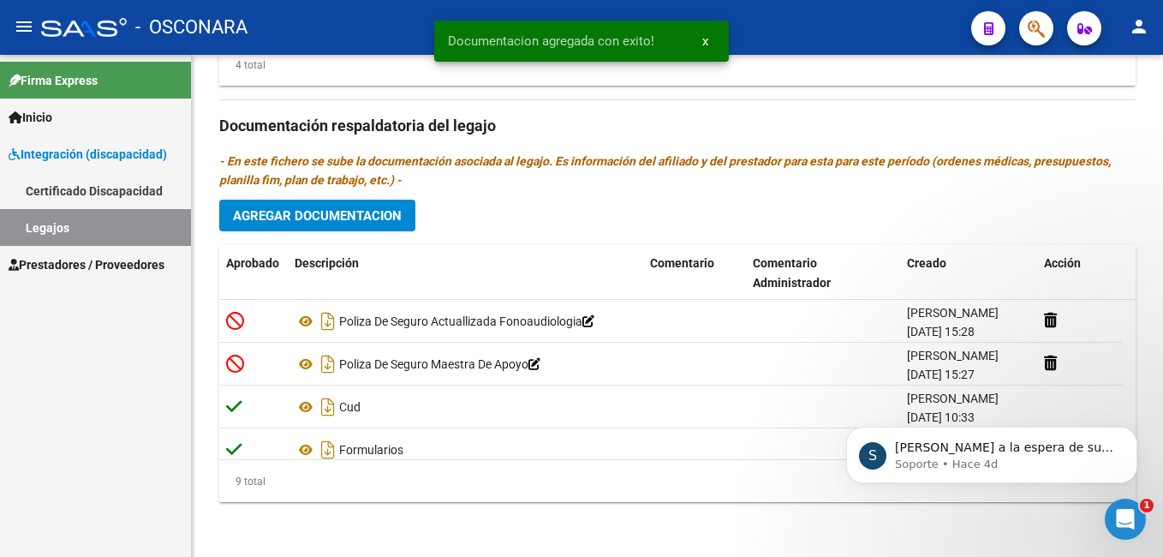
drag, startPoint x: 1152, startPoint y: 407, endPoint x: 1152, endPoint y: 387, distance: 19.7
click at [1152, 391] on html "S Quedamos a la espera de sus comentarios Soporte • Hace 4d" at bounding box center [992, 451] width 343 height 120
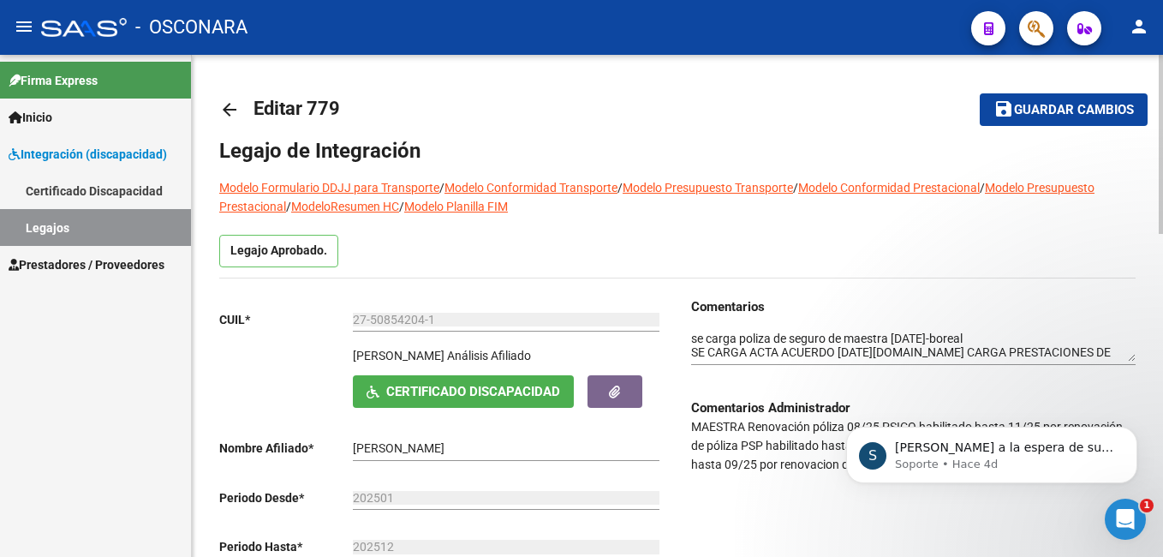
click at [1162, 0] on html "menu - OSCONARA person Firma Express Inicio Instructivos Contacto OS Integració…" at bounding box center [581, 278] width 1163 height 557
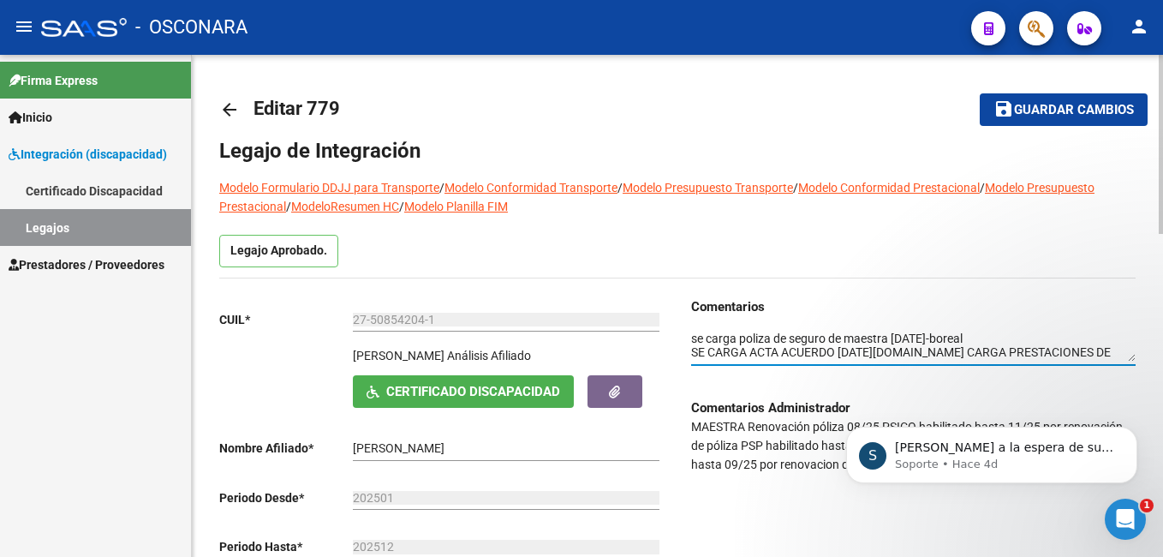
click at [893, 335] on textarea at bounding box center [913, 346] width 445 height 33
type textarea "se carga poliza de seguro de maestra y fonoaudiologia 09/09/2025-boreal SE CARG…"
click at [1103, 119] on button "save Guardar cambios" at bounding box center [1064, 109] width 168 height 32
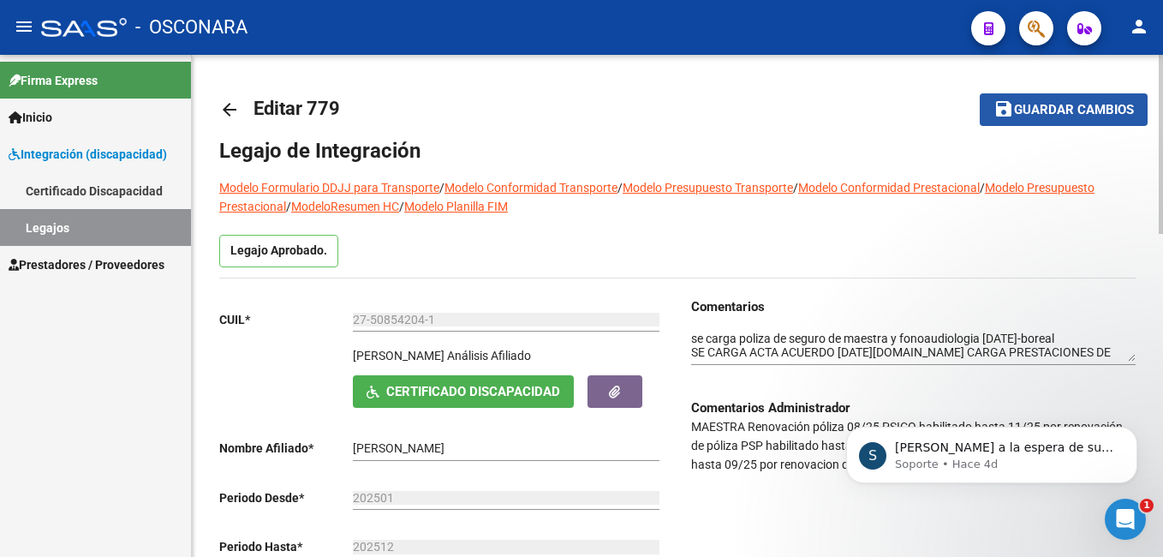
click at [1030, 121] on button "save Guardar cambios" at bounding box center [1064, 109] width 168 height 32
click at [1030, 121] on button "save Guardar cambios" at bounding box center [1053, 109] width 190 height 32
click at [1124, 107] on span "Guardar cambios" at bounding box center [1074, 110] width 120 height 15
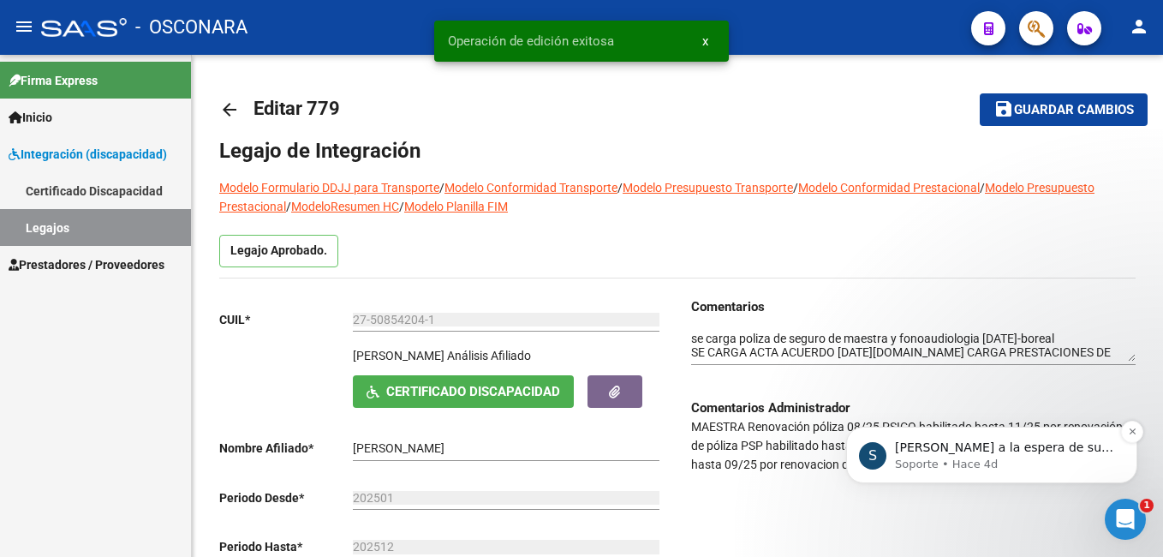
click at [1030, 440] on p "Quedamos a la espera de sus comentarios" at bounding box center [1005, 447] width 221 height 17
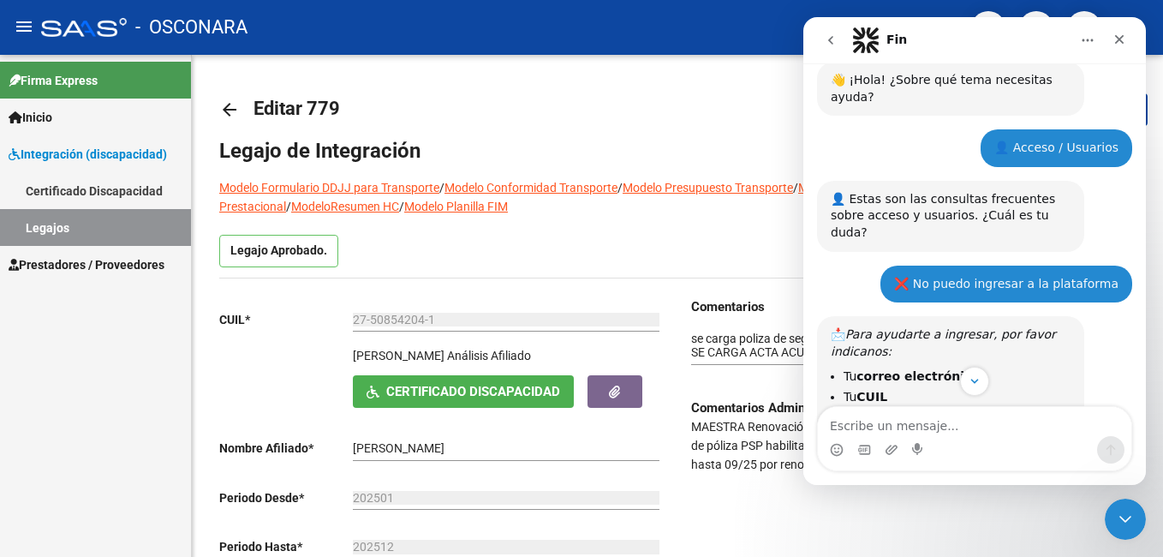
scroll to position [1266, 0]
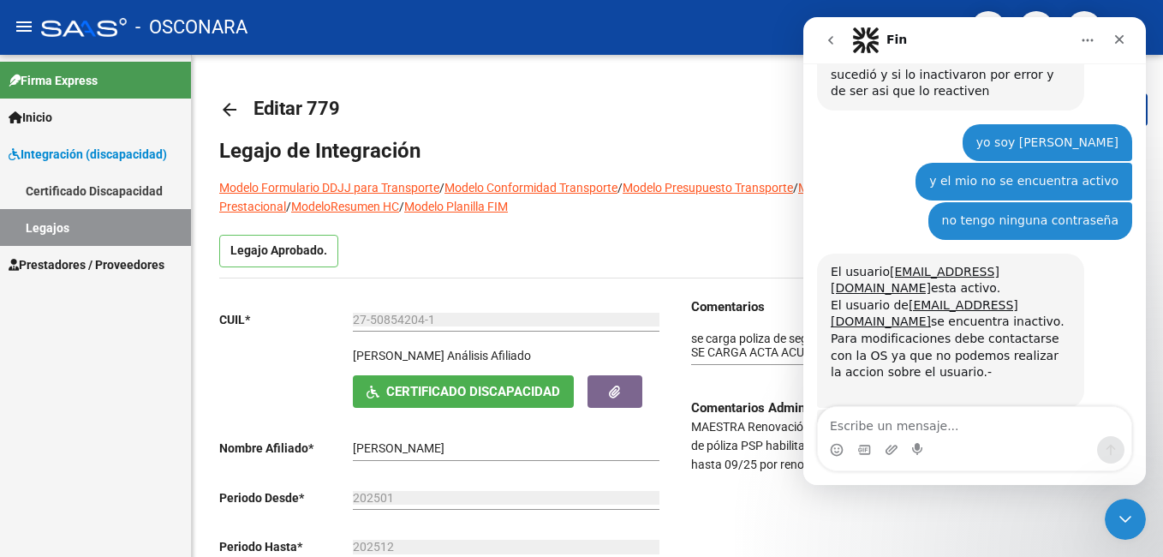
drag, startPoint x: 1143, startPoint y: 136, endPoint x: 1966, endPoint y: 461, distance: 884.9
click at [753, 243] on div "Legajo Aprobado." at bounding box center [677, 256] width 917 height 43
click at [1120, 44] on icon "Cerrar" at bounding box center [1120, 40] width 14 height 14
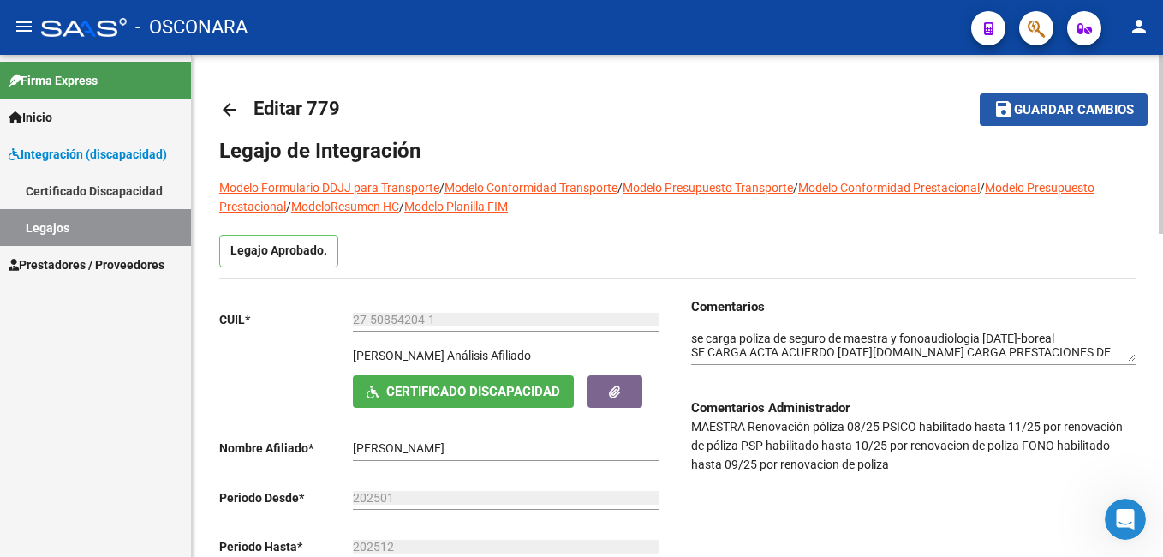
click at [1069, 121] on button "save Guardar cambios" at bounding box center [1064, 109] width 168 height 32
click at [1024, 99] on button "save Guardar cambios" at bounding box center [1064, 109] width 168 height 32
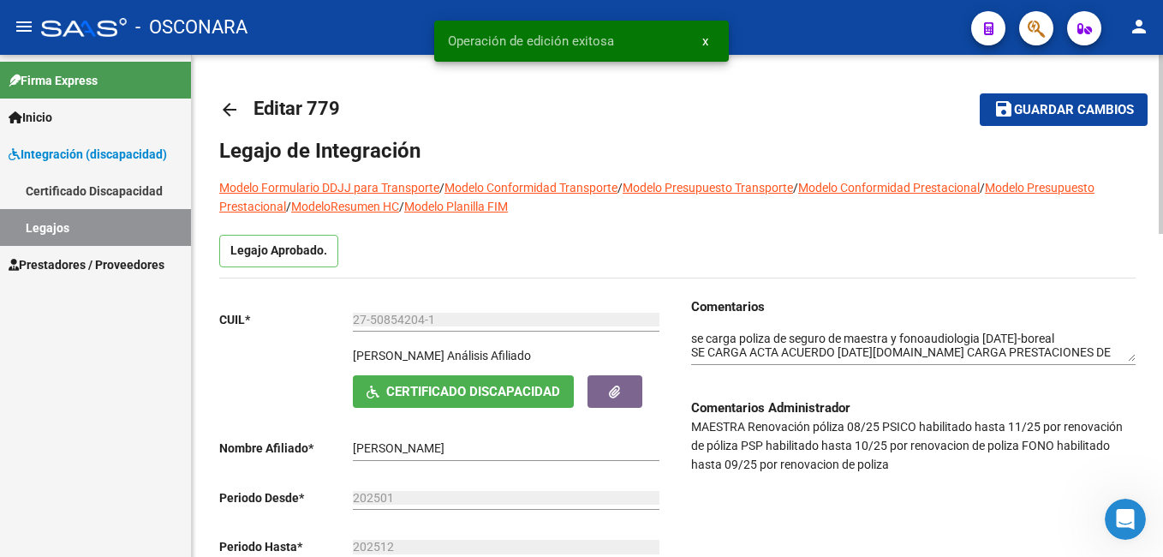
click at [1024, 99] on button "save Guardar cambios" at bounding box center [1064, 109] width 168 height 32
click at [1024, 99] on button "save Guardar cambios" at bounding box center [1053, 109] width 190 height 32
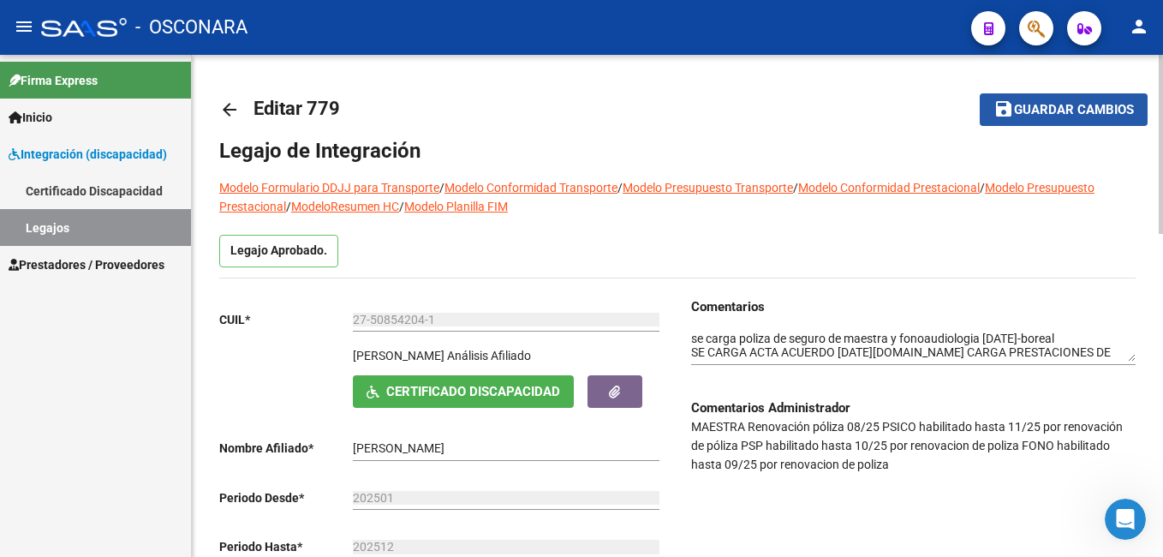
click at [1024, 99] on button "save Guardar cambios" at bounding box center [1064, 109] width 168 height 32
click at [1024, 99] on button "save Guardar cambios" at bounding box center [1053, 109] width 190 height 32
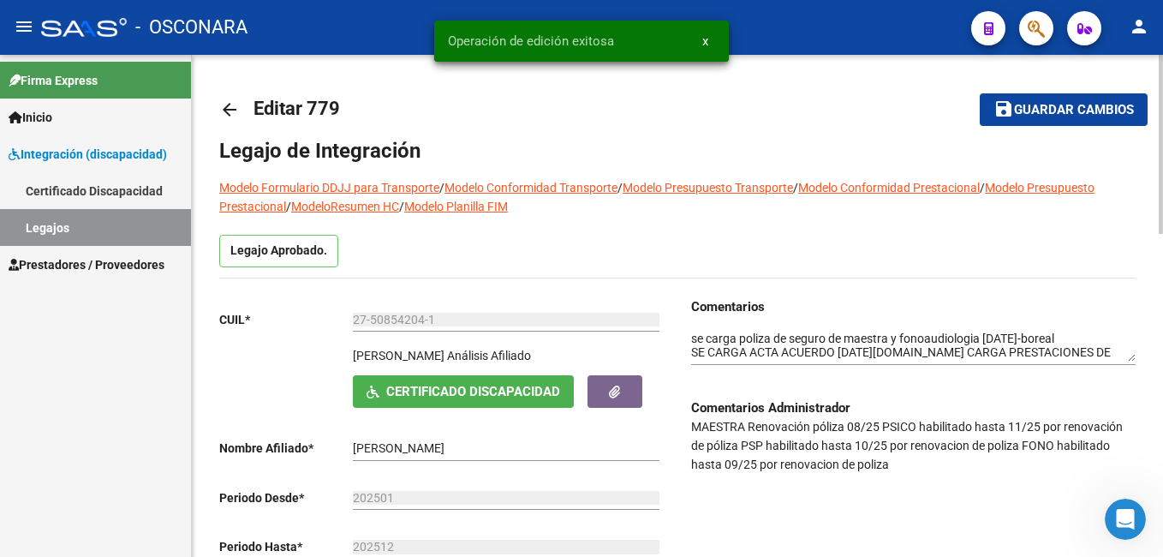
click at [1024, 99] on button "save Guardar cambios" at bounding box center [1064, 109] width 168 height 32
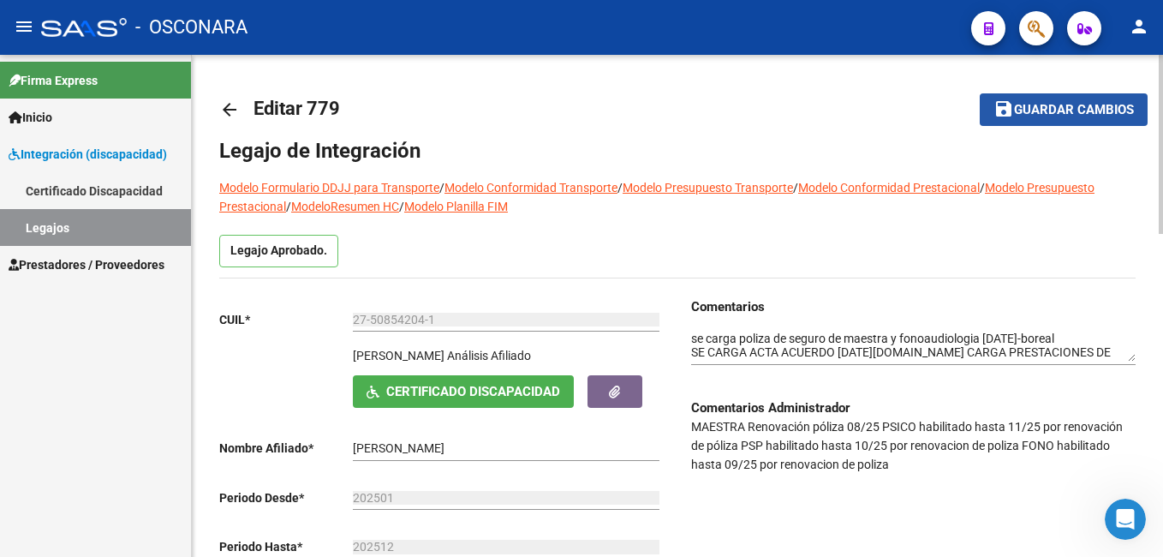
click at [1084, 110] on span "Guardar cambios" at bounding box center [1074, 110] width 120 height 15
click at [1070, 101] on span "save Guardar cambios" at bounding box center [1064, 108] width 140 height 15
click at [1055, 97] on button "save Guardar cambios" at bounding box center [1064, 109] width 168 height 32
